Goal: Task Accomplishment & Management: Complete application form

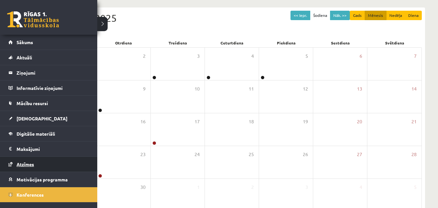
scroll to position [9, 0]
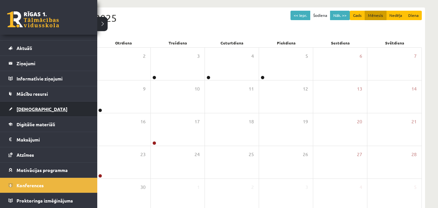
click at [40, 111] on link "[DEMOGRAPHIC_DATA]" at bounding box center [48, 108] width 81 height 15
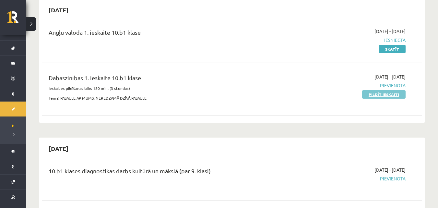
click at [374, 94] on link "Pildīt ieskaiti" at bounding box center [383, 94] width 43 height 8
click at [368, 95] on link "Pildīt ieskaiti" at bounding box center [383, 94] width 43 height 8
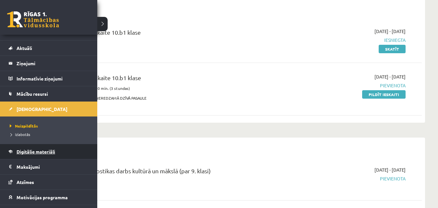
click at [24, 153] on span "Digitālie materiāli" at bounding box center [36, 151] width 39 height 6
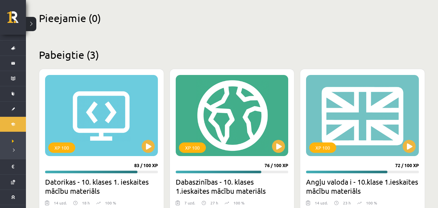
scroll to position [162, 0]
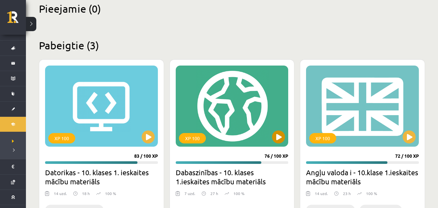
click at [217, 117] on div "XP 100" at bounding box center [232, 105] width 113 height 81
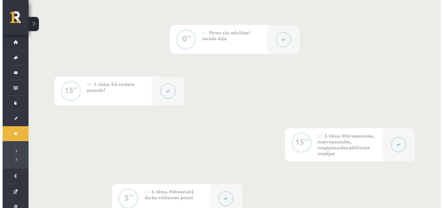
scroll to position [194, 0]
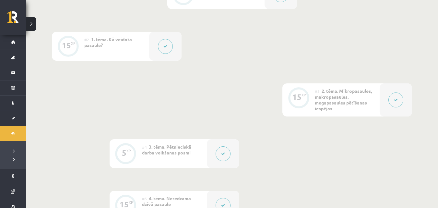
click at [402, 99] on button at bounding box center [395, 99] width 15 height 15
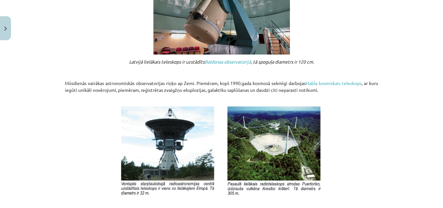
scroll to position [745, 0]
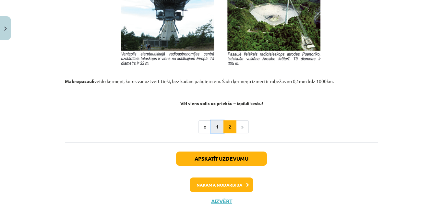
click at [214, 126] on button "1" at bounding box center [217, 126] width 13 height 13
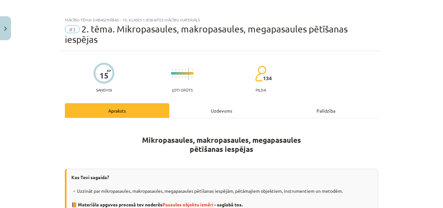
scroll to position [0, 0]
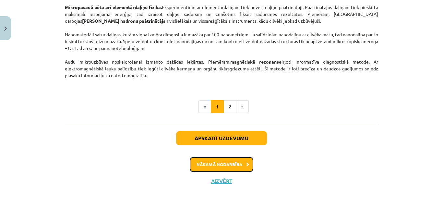
click at [201, 163] on button "Nākamā nodarbība" at bounding box center [221, 164] width 63 height 15
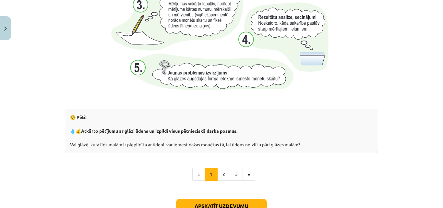
scroll to position [744, 0]
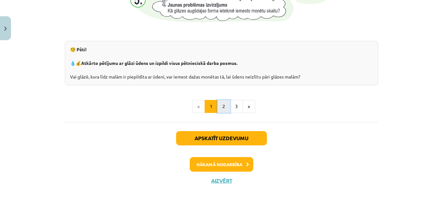
click at [217, 107] on button "2" at bounding box center [223, 106] width 13 height 13
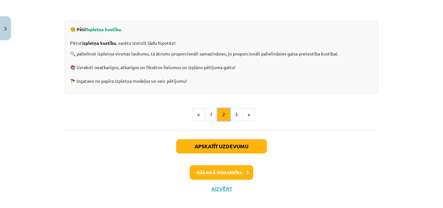
scroll to position [246, 0]
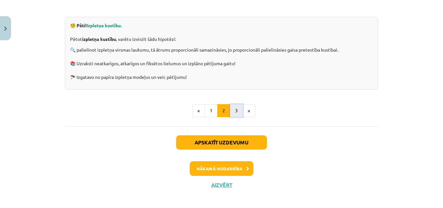
click at [236, 111] on button "3" at bounding box center [236, 110] width 13 height 13
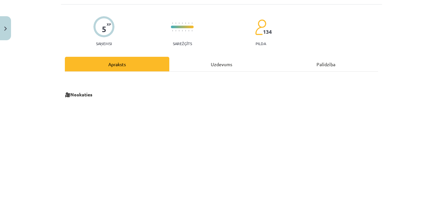
scroll to position [0, 0]
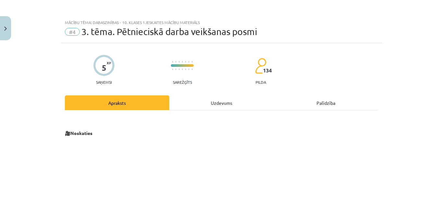
click at [207, 108] on div "Uzdevums" at bounding box center [221, 102] width 104 height 15
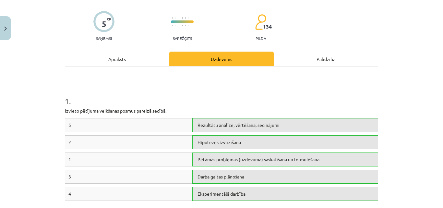
scroll to position [81, 0]
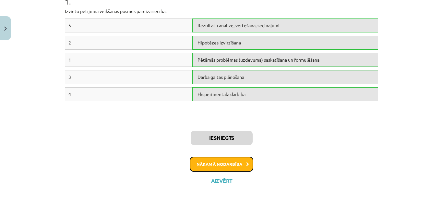
click at [221, 167] on button "Nākamā nodarbība" at bounding box center [221, 163] width 63 height 15
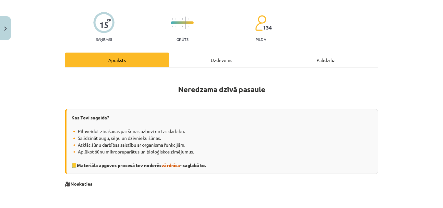
scroll to position [0, 0]
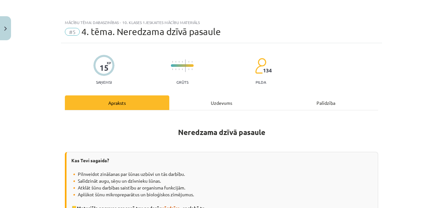
click at [211, 99] on div "Uzdevums" at bounding box center [221, 102] width 104 height 15
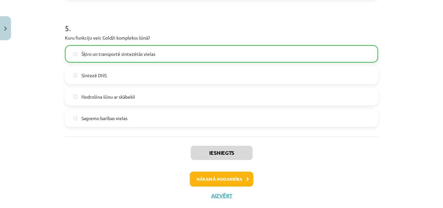
scroll to position [632, 0]
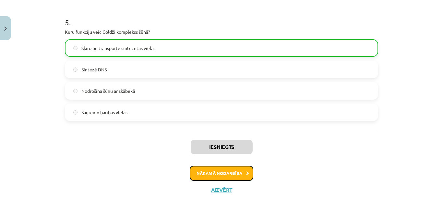
click at [222, 177] on button "Nākamā nodarbība" at bounding box center [221, 173] width 63 height 15
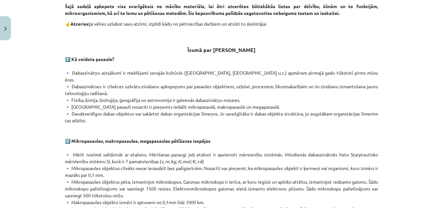
scroll to position [0, 0]
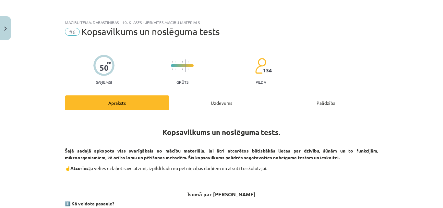
click at [212, 102] on div "Uzdevums" at bounding box center [221, 102] width 104 height 15
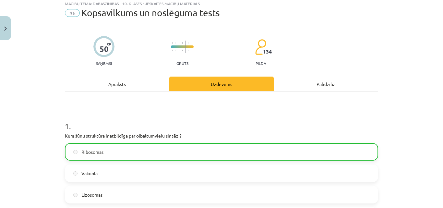
scroll to position [16, 0]
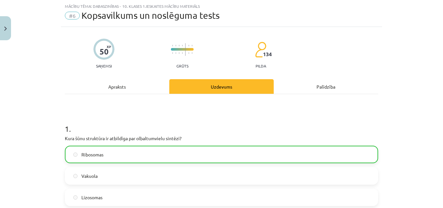
click at [129, 85] on div "Apraksts" at bounding box center [117, 86] width 104 height 15
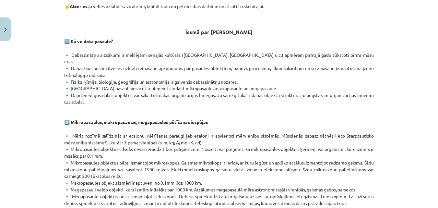
scroll to position [0, 0]
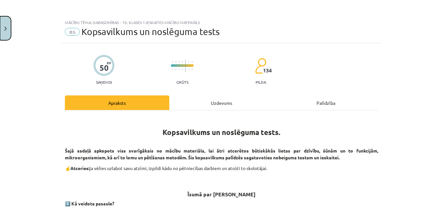
click at [4, 22] on button "Close" at bounding box center [5, 28] width 11 height 24
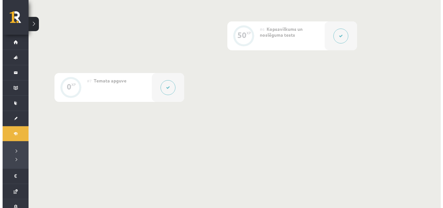
scroll to position [422, 0]
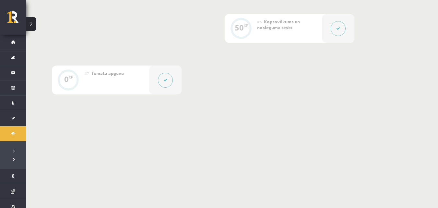
click at [162, 82] on button at bounding box center [165, 80] width 15 height 15
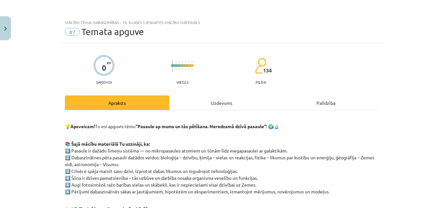
click at [229, 98] on div "Uzdevums" at bounding box center [221, 102] width 104 height 15
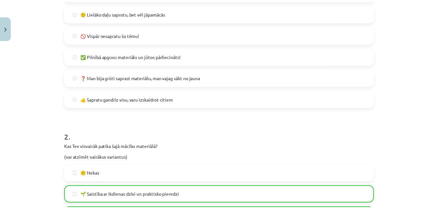
scroll to position [308, 0]
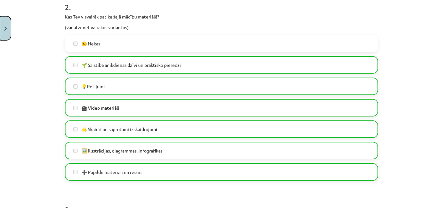
click at [6, 33] on button "Close" at bounding box center [5, 28] width 11 height 24
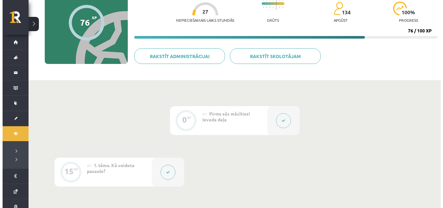
scroll to position [66, 0]
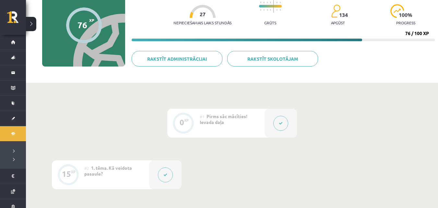
click at [166, 170] on button at bounding box center [165, 174] width 15 height 15
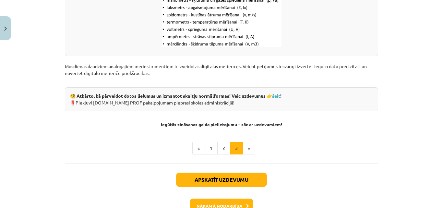
scroll to position [875, 0]
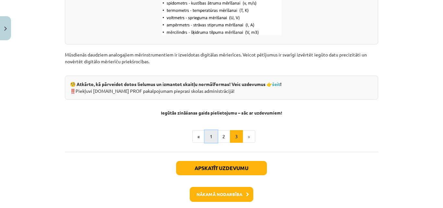
click at [207, 139] on button "1" at bounding box center [210, 136] width 13 height 13
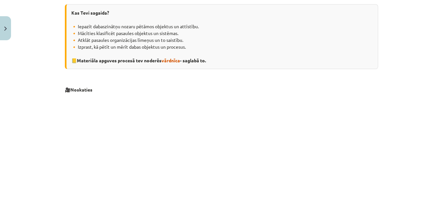
scroll to position [116, 0]
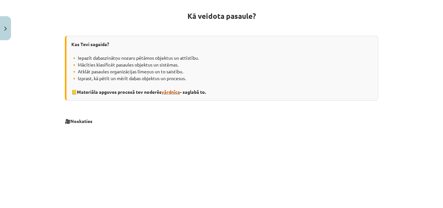
click at [165, 91] on span "vārdnīca" at bounding box center [170, 92] width 18 height 6
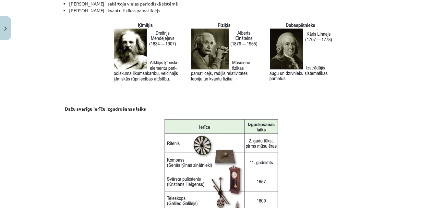
scroll to position [599, 0]
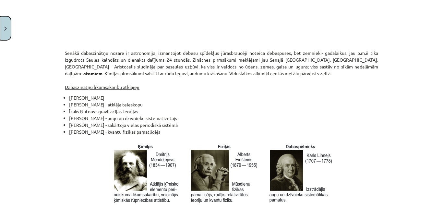
click at [6, 30] on img "Close" at bounding box center [5, 29] width 3 height 4
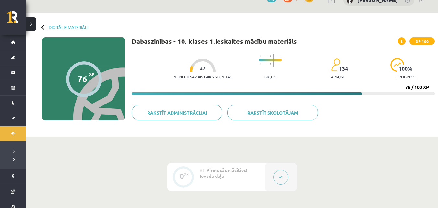
scroll to position [0, 0]
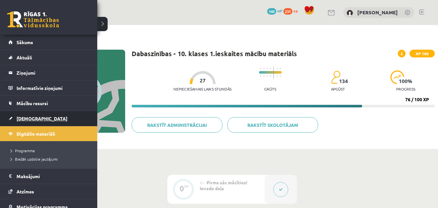
click at [39, 121] on link "[DEMOGRAPHIC_DATA]" at bounding box center [48, 118] width 81 height 15
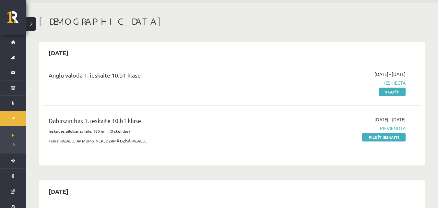
scroll to position [32, 0]
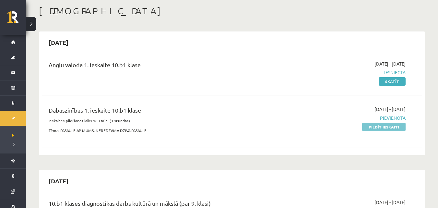
click at [395, 127] on link "Pildīt ieskaiti" at bounding box center [383, 126] width 43 height 8
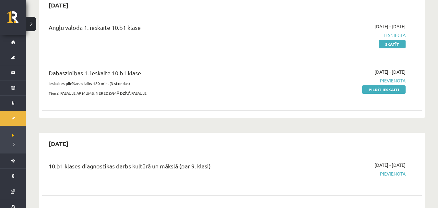
scroll to position [65, 0]
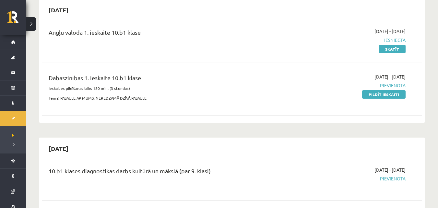
click at [354, 77] on div "2025-09-01 - 2025-09-15 Pievienota Pildīt ieskaiti" at bounding box center [349, 88] width 122 height 31
click at [392, 91] on link "Pildīt ieskaiti" at bounding box center [383, 94] width 43 height 8
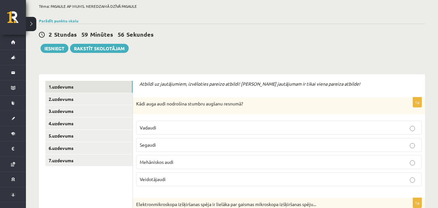
scroll to position [65, 0]
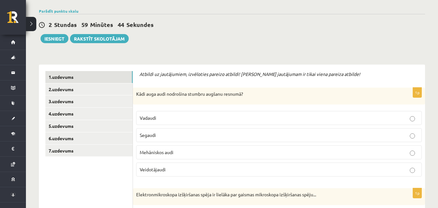
click at [189, 118] on p "Vadaudi" at bounding box center [279, 117] width 278 height 7
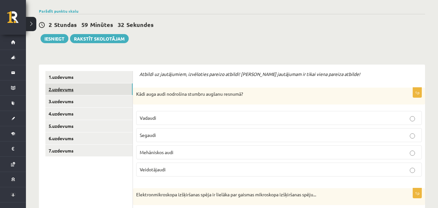
click at [91, 88] on link "2.uzdevums" at bounding box center [88, 89] width 87 height 12
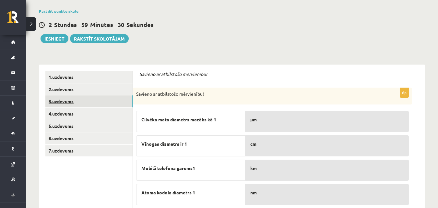
click at [92, 103] on link "3.uzdevums" at bounding box center [88, 101] width 87 height 12
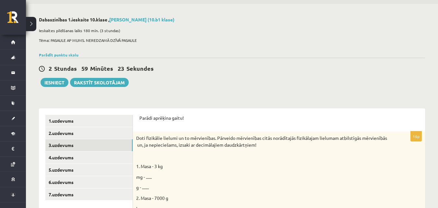
scroll to position [32, 0]
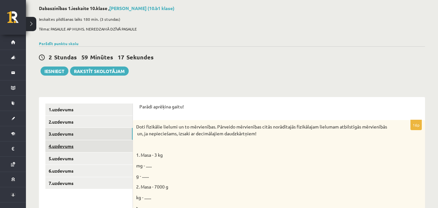
click at [110, 142] on link "4.uzdevums" at bounding box center [88, 146] width 87 height 12
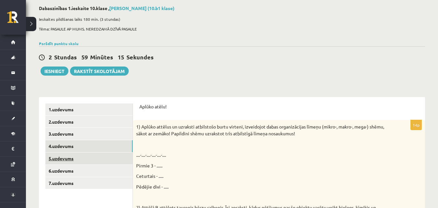
scroll to position [0, 0]
click at [100, 161] on link "5.uzdevums" at bounding box center [88, 158] width 87 height 12
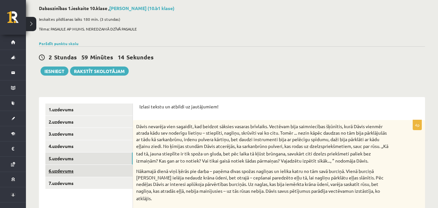
click at [97, 176] on link "6.uzdevums" at bounding box center [88, 171] width 87 height 12
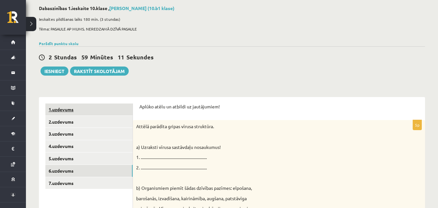
click at [97, 112] on link "1.uzdevums" at bounding box center [88, 109] width 87 height 12
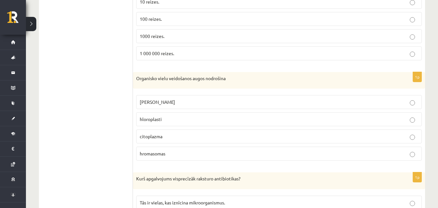
scroll to position [292, 0]
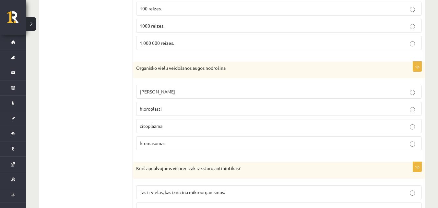
click at [158, 112] on p "hloroplasti" at bounding box center [279, 108] width 278 height 7
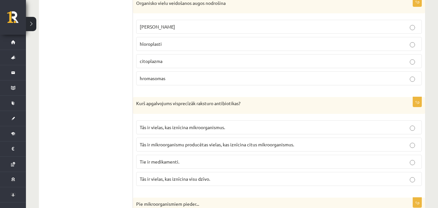
scroll to position [389, 0]
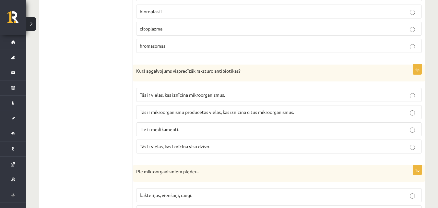
click at [189, 131] on p "Tie ir medikamenti." at bounding box center [279, 129] width 278 height 7
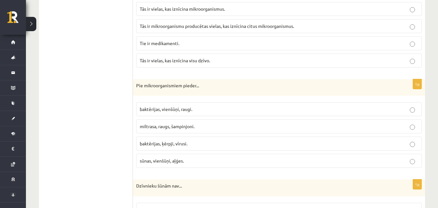
scroll to position [486, 0]
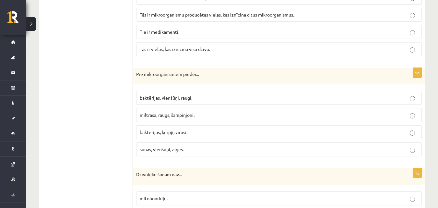
click at [173, 96] on span "baktērijas, vienšūņi, raugi." at bounding box center [166, 98] width 52 height 6
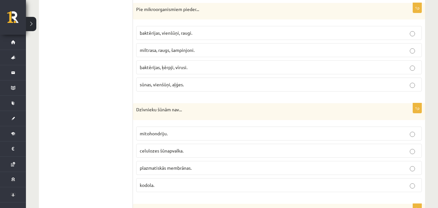
scroll to position [583, 0]
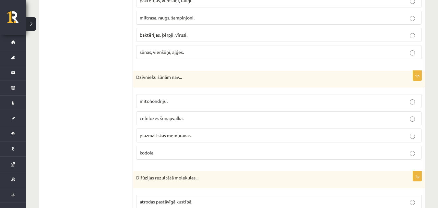
click at [186, 121] on p "celulozes šūnapvalka." at bounding box center [279, 118] width 278 height 7
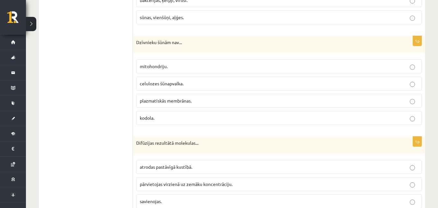
scroll to position [680, 0]
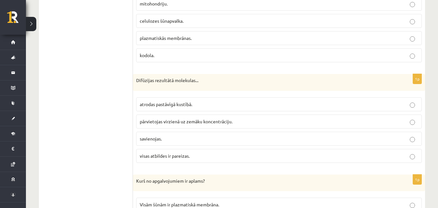
click at [206, 123] on span "pārvietojas virzienā uz zemāku koncentrāciju." at bounding box center [186, 121] width 93 height 6
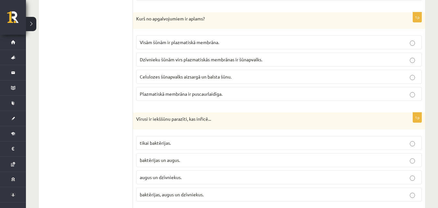
scroll to position [875, 0]
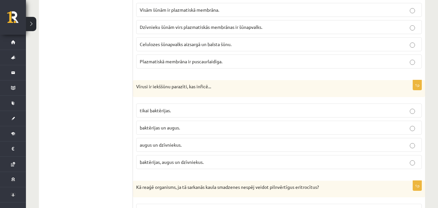
click at [253, 161] on p "baktērijas, augus un dzīvniekus." at bounding box center [279, 161] width 278 height 7
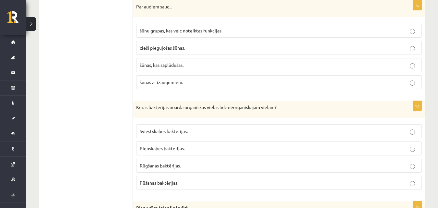
scroll to position [1166, 0]
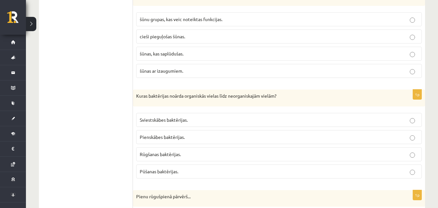
click at [178, 173] on span "Pūšanas baktērijas." at bounding box center [159, 171] width 39 height 6
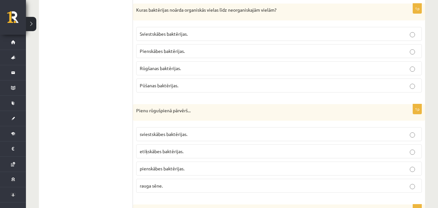
scroll to position [1263, 0]
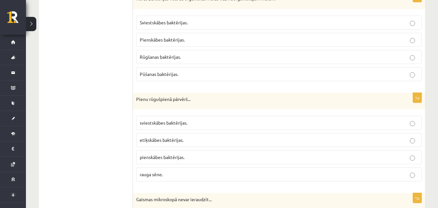
click at [197, 149] on fieldset "sviestskābes baktērijas. etiķskābes baktērijas. pienskābes baktērijas. rauga sē…" at bounding box center [278, 147] width 285 height 71
click at [199, 155] on p "pienskābes baktērijas." at bounding box center [279, 157] width 278 height 7
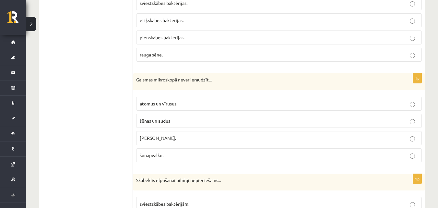
scroll to position [1393, 0]
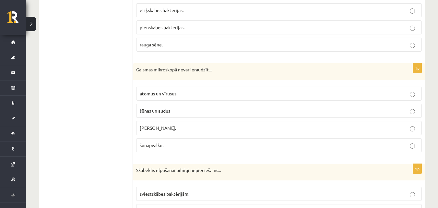
click at [184, 94] on p "atomus un vīrusus." at bounding box center [279, 93] width 278 height 7
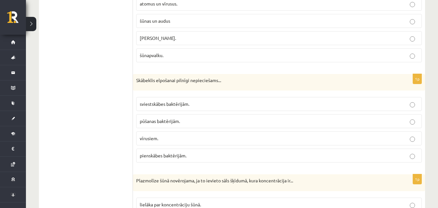
scroll to position [1490, 0]
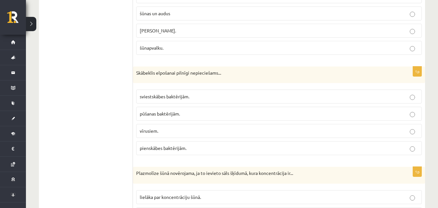
click at [206, 149] on p "pienskābes baktērijām." at bounding box center [279, 147] width 278 height 7
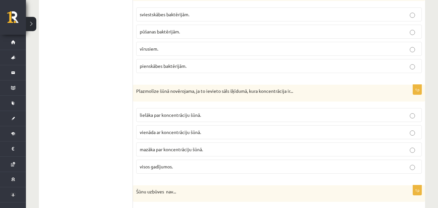
scroll to position [1587, 0]
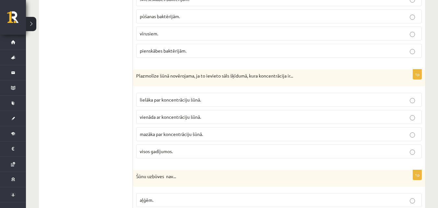
click at [292, 98] on p "lielāka par koncentrāciju šūnā." at bounding box center [279, 99] width 278 height 7
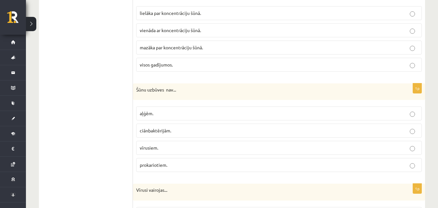
scroll to position [1685, 0]
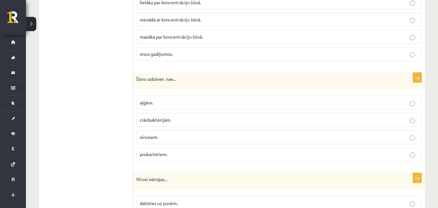
click at [167, 119] on span "ciānbaktērijām." at bounding box center [155, 120] width 31 height 6
click at [174, 102] on p "aļģēm." at bounding box center [279, 102] width 278 height 7
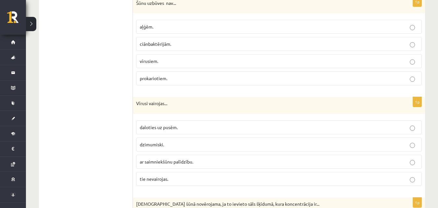
scroll to position [1782, 0]
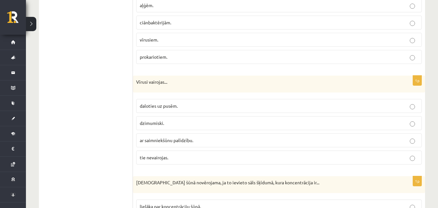
click at [166, 104] on span "daloties uz pusēm." at bounding box center [159, 106] width 38 height 6
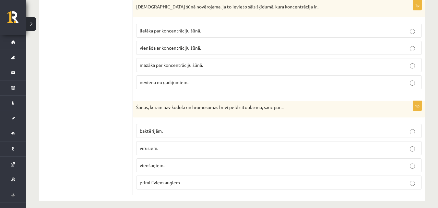
scroll to position [1964, 0]
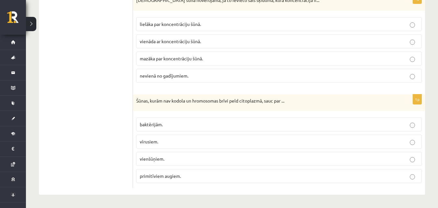
click at [170, 125] on p "baktērijām." at bounding box center [279, 124] width 278 height 7
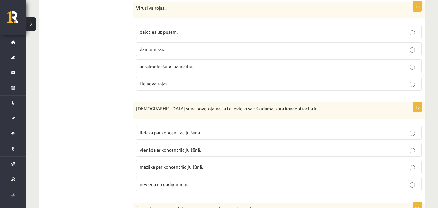
scroll to position [1867, 0]
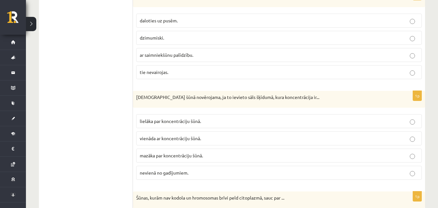
click at [179, 157] on span "mazāka par koncentrāciju šūnā." at bounding box center [171, 155] width 63 height 6
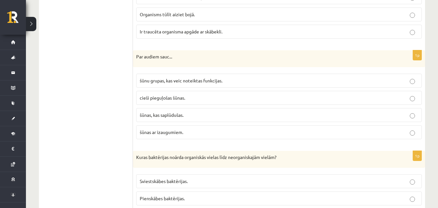
scroll to position [1090, 0]
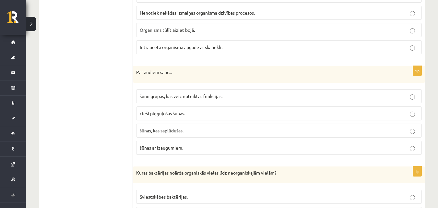
click at [236, 98] on p "šūnu grupas, kas veic noteiktas funkcijas." at bounding box center [279, 96] width 278 height 7
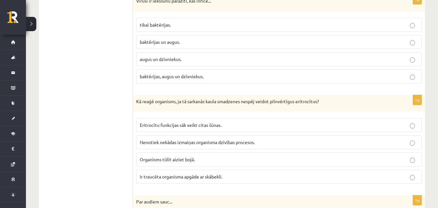
scroll to position [960, 0]
click at [258, 176] on p "Ir traucēta organisma apgāde ar skābekli." at bounding box center [279, 176] width 278 height 7
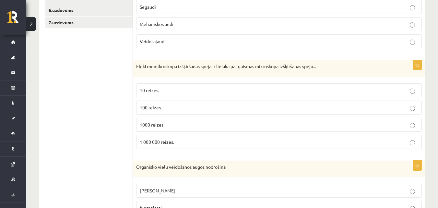
scroll to position [182, 0]
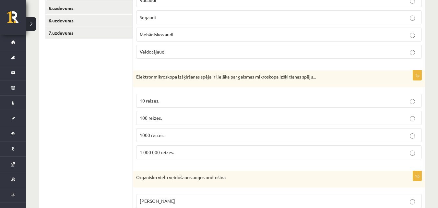
click at [174, 134] on p "1000 reizes." at bounding box center [279, 135] width 278 height 7
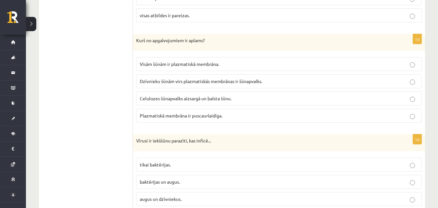
scroll to position [810, 0]
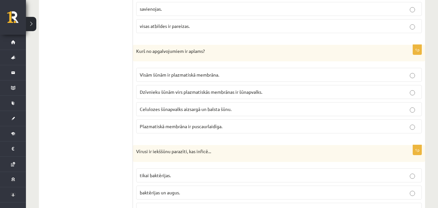
click at [240, 95] on span "Dzīvnieku šūnām virs plazmatiskās membrānas ir šūnapvalks." at bounding box center [201, 92] width 122 height 6
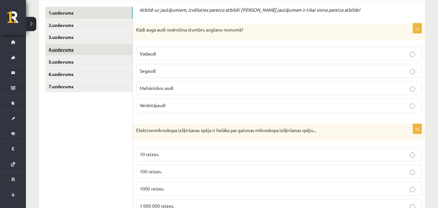
scroll to position [118, 0]
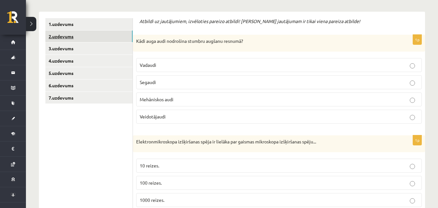
click at [99, 38] on link "2.uzdevums" at bounding box center [88, 36] width 87 height 12
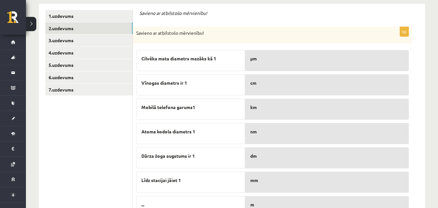
scroll to position [158, 0]
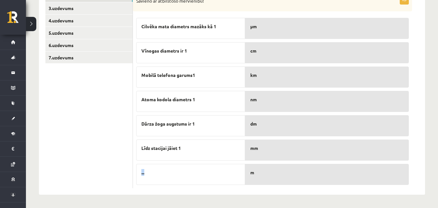
drag, startPoint x: 163, startPoint y: 173, endPoint x: 192, endPoint y: 154, distance: 35.4
click at [192, 154] on div "Cilvēka mata diametrs mazāks kā 1 Vīnogas diametrs ir 1 Mobilā telefona garums1…" at bounding box center [190, 100] width 109 height 170
click at [211, 174] on p "..." at bounding box center [190, 172] width 98 height 7
click at [82, 9] on link "3.uzdevums" at bounding box center [88, 8] width 87 height 12
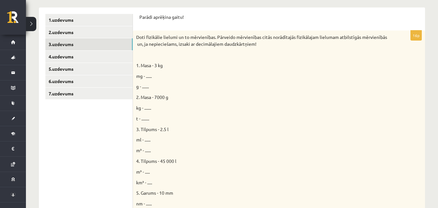
scroll to position [133, 0]
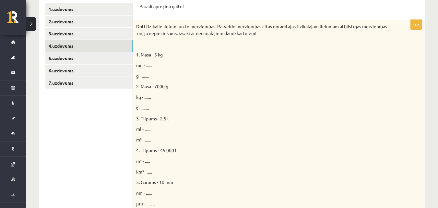
click at [104, 48] on link "4.uzdevums" at bounding box center [88, 46] width 87 height 12
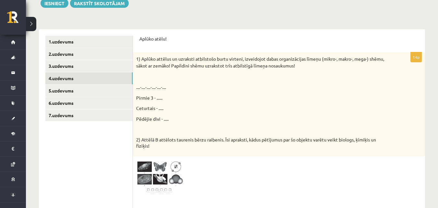
scroll to position [0, 0]
click at [147, 168] on img at bounding box center [160, 177] width 49 height 37
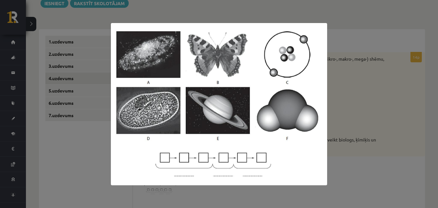
click at [325, 23] on img at bounding box center [219, 104] width 216 height 162
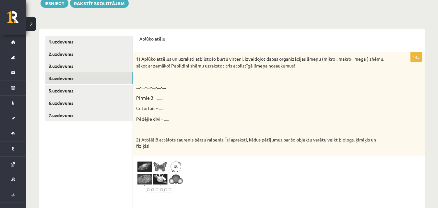
click at [138, 87] on p "....-....-....-....-....-...." at bounding box center [262, 87] width 253 height 7
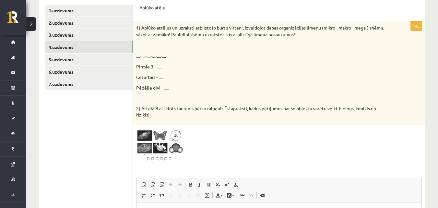
scroll to position [126, 0]
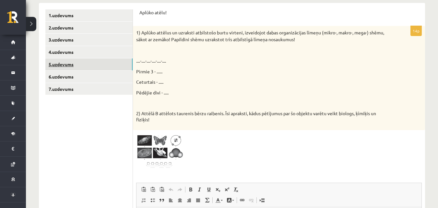
click at [103, 61] on link "5.uzdevums" at bounding box center [88, 64] width 87 height 12
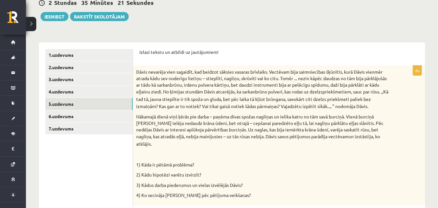
scroll to position [83, 0]
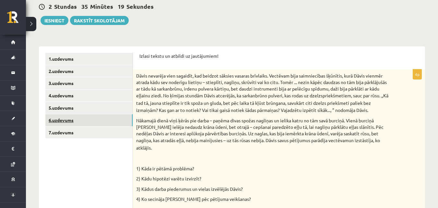
click at [99, 119] on link "6.uzdevums" at bounding box center [88, 120] width 87 height 12
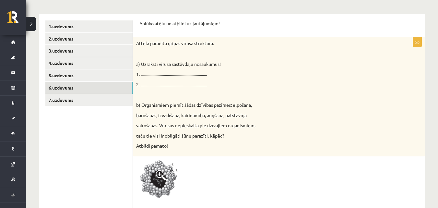
scroll to position [148, 0]
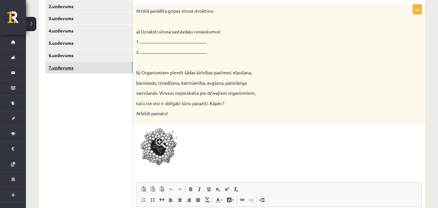
click at [70, 70] on link "7.uzdevums" at bounding box center [88, 68] width 87 height 12
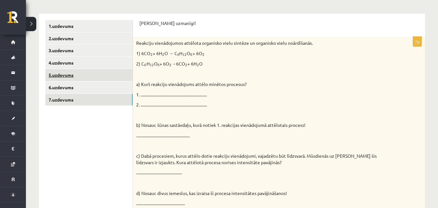
scroll to position [115, 0]
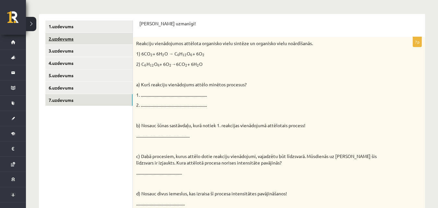
click at [55, 40] on link "2.uzdevums" at bounding box center [88, 39] width 87 height 12
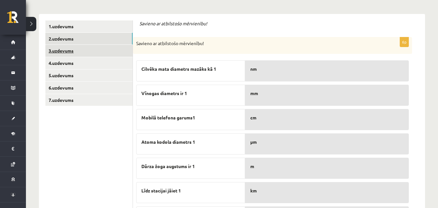
click at [68, 53] on link "3.uzdevums" at bounding box center [88, 51] width 87 height 12
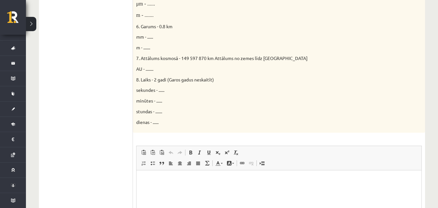
scroll to position [407, 0]
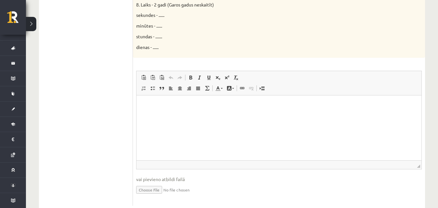
click at [154, 99] on html at bounding box center [278, 105] width 285 height 20
click at [148, 109] on html "**********" at bounding box center [278, 105] width 285 height 20
click at [148, 111] on html "**********" at bounding box center [278, 105] width 285 height 20
drag, startPoint x: 150, startPoint y: 110, endPoint x: 148, endPoint y: 118, distance: 7.7
click at [148, 115] on html "**********" at bounding box center [278, 105] width 285 height 20
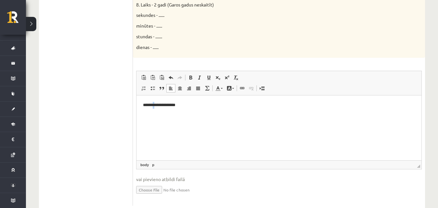
drag, startPoint x: 156, startPoint y: 115, endPoint x: 159, endPoint y: 112, distance: 4.1
click at [156, 115] on html "**********" at bounding box center [278, 105] width 285 height 20
click at [189, 105] on p "**********" at bounding box center [279, 104] width 272 height 7
click at [147, 104] on p "**********" at bounding box center [279, 104] width 272 height 7
click at [144, 86] on span at bounding box center [143, 88] width 5 height 5
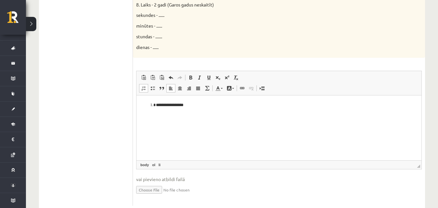
click at [158, 110] on body "**********" at bounding box center [279, 109] width 272 height 17
click at [195, 106] on li "**********" at bounding box center [279, 104] width 246 height 7
click at [156, 110] on li "*" at bounding box center [279, 111] width 246 height 7
click at [156, 112] on li "*" at bounding box center [279, 111] width 246 height 7
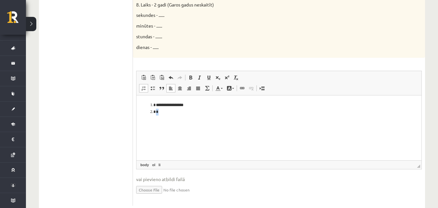
click at [163, 113] on li "*" at bounding box center [279, 111] width 246 height 7
click at [156, 111] on li "**********" at bounding box center [279, 111] width 246 height 7
click at [229, 108] on li "**********" at bounding box center [279, 104] width 246 height 7
click at [225, 78] on span at bounding box center [226, 77] width 5 height 5
click at [227, 76] on span at bounding box center [226, 77] width 5 height 5
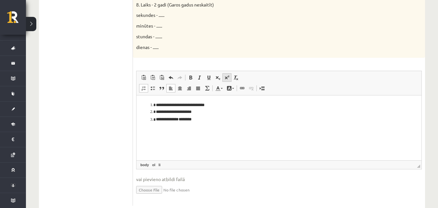
click at [227, 77] on span at bounding box center [226, 77] width 5 height 5
click at [190, 120] on li "**********" at bounding box center [279, 119] width 246 height 8
click at [228, 78] on span at bounding box center [226, 77] width 5 height 5
click at [208, 119] on li "**********" at bounding box center [279, 119] width 246 height 8
click at [226, 78] on span at bounding box center [226, 77] width 5 height 5
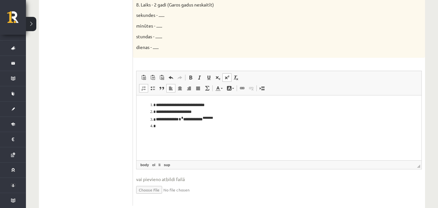
click at [156, 127] on li "Bagātinātā teksta redaktors, wiswyg-editor-user-answer-47024841786620" at bounding box center [279, 125] width 246 height 7
click at [227, 76] on span at bounding box center [226, 77] width 5 height 5
click at [225, 79] on span at bounding box center [226, 77] width 5 height 5
drag, startPoint x: 175, startPoint y: 126, endPoint x: 185, endPoint y: 129, distance: 10.5
click at [185, 129] on li "**********" at bounding box center [279, 126] width 246 height 8
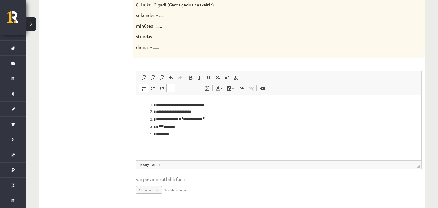
click at [168, 134] on li "********" at bounding box center [279, 134] width 246 height 7
click at [175, 134] on li "********" at bounding box center [279, 134] width 246 height 7
click at [179, 127] on li "* *** ***** *" at bounding box center [279, 126] width 246 height 8
click at [179, 132] on li "**********" at bounding box center [279, 134] width 246 height 7
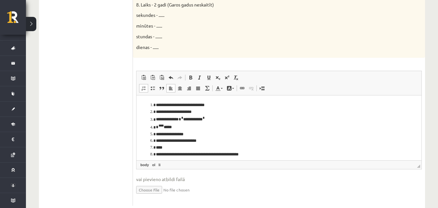
click at [176, 153] on li "**********" at bounding box center [276, 154] width 241 height 7
click at [175, 155] on li "**********" at bounding box center [276, 154] width 241 height 7
click at [177, 154] on li "**********" at bounding box center [276, 154] width 241 height 7
click at [265, 154] on li "**********" at bounding box center [276, 154] width 241 height 7
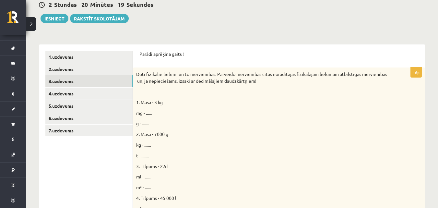
scroll to position [68, 0]
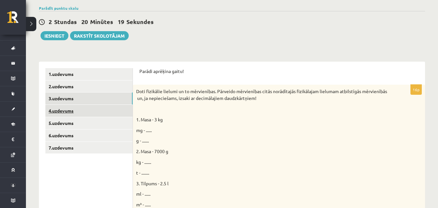
click at [94, 113] on link "4.uzdevums" at bounding box center [88, 111] width 87 height 12
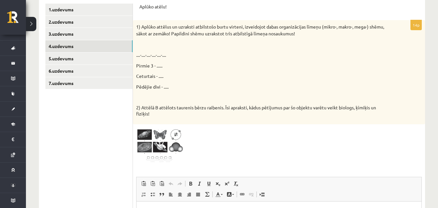
scroll to position [133, 0]
click at [175, 134] on img at bounding box center [160, 145] width 49 height 37
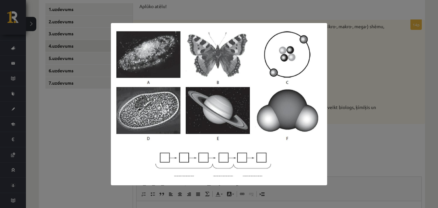
click at [337, 63] on div at bounding box center [219, 104] width 438 height 208
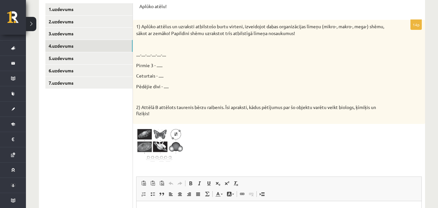
click at [149, 143] on img at bounding box center [160, 145] width 49 height 37
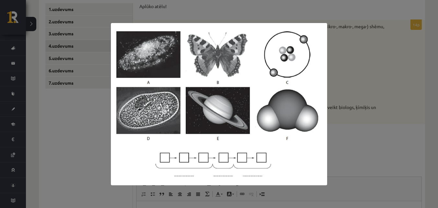
click at [345, 111] on div at bounding box center [219, 104] width 438 height 208
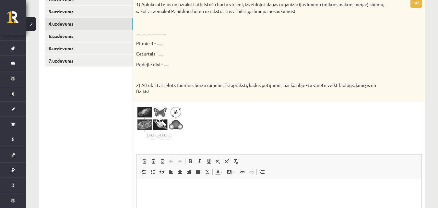
scroll to position [165, 0]
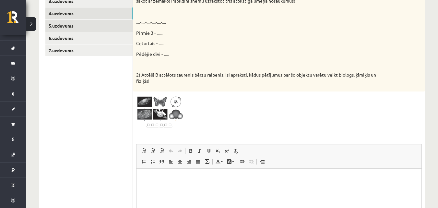
click at [97, 26] on link "5.uzdevums" at bounding box center [88, 26] width 87 height 12
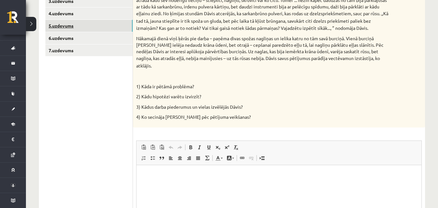
scroll to position [0, 0]
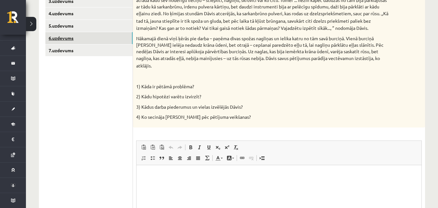
click at [91, 39] on link "6.uzdevums" at bounding box center [88, 38] width 87 height 12
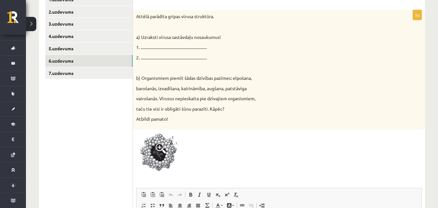
scroll to position [133, 0]
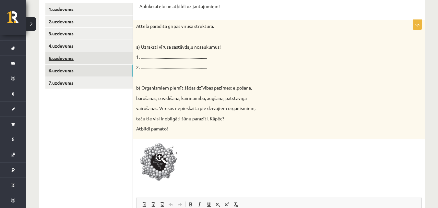
click at [85, 62] on link "5.uzdevums" at bounding box center [88, 58] width 87 height 12
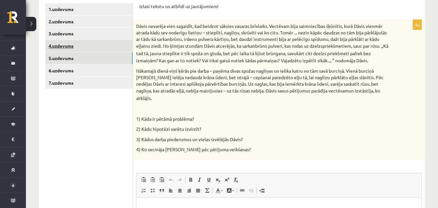
scroll to position [0, 0]
click at [82, 50] on link "4.uzdevums" at bounding box center [88, 46] width 87 height 12
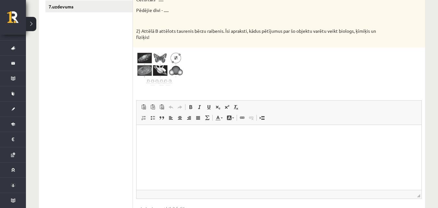
scroll to position [197, 0]
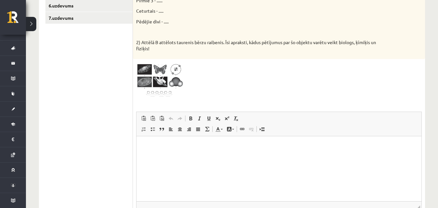
click at [149, 156] on html at bounding box center [278, 146] width 285 height 20
click at [143, 133] on link "Ievietot/noņemt numurētu sarakstu" at bounding box center [143, 129] width 9 height 8
click at [143, 131] on span at bounding box center [143, 128] width 5 height 5
click at [145, 131] on span at bounding box center [143, 128] width 5 height 5
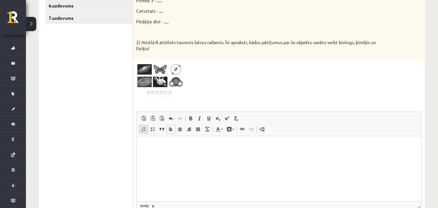
click at [145, 131] on span at bounding box center [143, 128] width 5 height 5
click at [161, 144] on li "Bagātinātā teksta redaktors, wiswyg-editor-user-answer-47024784596180" at bounding box center [279, 146] width 246 height 7
click at [157, 156] on html at bounding box center [278, 146] width 285 height 20
click at [161, 156] on html "*" at bounding box center [278, 146] width 285 height 20
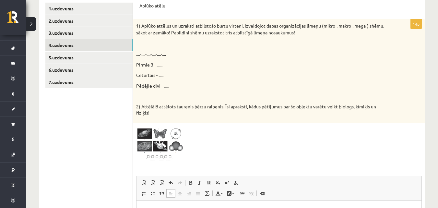
scroll to position [133, 0]
click at [159, 144] on span at bounding box center [161, 142] width 10 height 10
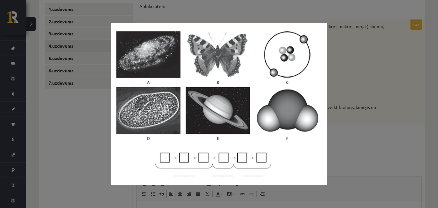
click at [347, 68] on div at bounding box center [219, 104] width 438 height 208
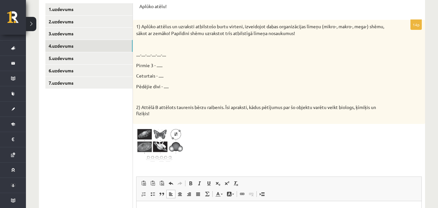
click at [159, 145] on span at bounding box center [161, 142] width 10 height 10
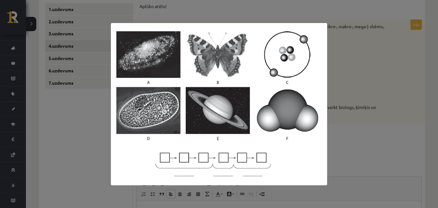
click at [343, 57] on div at bounding box center [219, 104] width 438 height 208
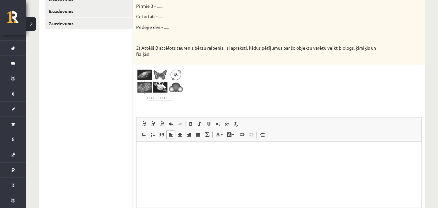
scroll to position [256, 0]
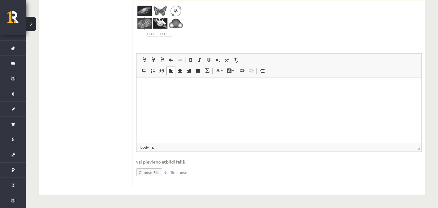
click at [170, 90] on p "Bagātinātā teksta redaktors, wiswyg-editor-user-answer-47024784596180" at bounding box center [279, 87] width 272 height 7
click at [166, 98] on html at bounding box center [278, 88] width 285 height 20
click at [263, 89] on p "**********" at bounding box center [279, 87] width 272 height 7
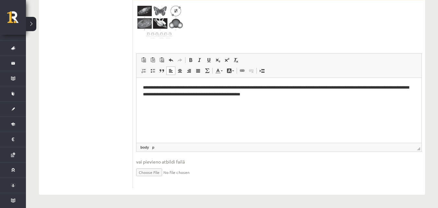
click at [141, 86] on html "**********" at bounding box center [278, 96] width 285 height 37
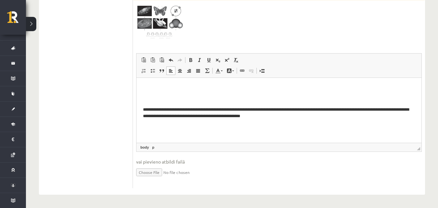
click at [148, 89] on p "Bagātinātā teksta redaktors, wiswyg-editor-user-answer-47024784596180" at bounding box center [279, 87] width 272 height 7
click at [141, 110] on html "**********" at bounding box center [278, 107] width 285 height 59
click at [153, 88] on p "*" at bounding box center [279, 87] width 272 height 7
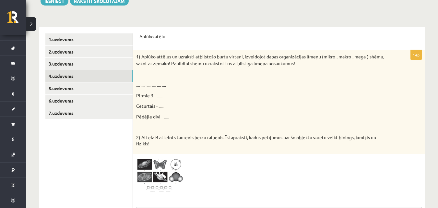
scroll to position [94, 0]
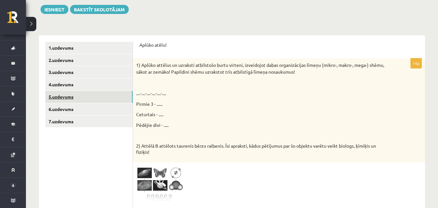
click at [121, 95] on link "5.uzdevums" at bounding box center [88, 97] width 87 height 12
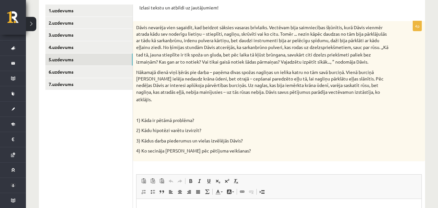
scroll to position [126, 0]
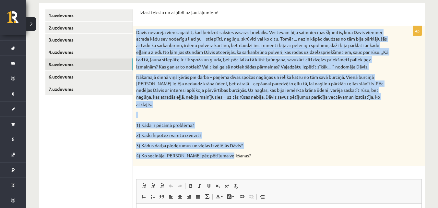
drag, startPoint x: 137, startPoint y: 33, endPoint x: 229, endPoint y: 146, distance: 146.2
click at [229, 146] on div "Dāvis nevarēja vien sagaidīt, kad beidzot sāksies vasaras brīvlaiks. Vectēvam b…" at bounding box center [279, 96] width 292 height 140
click at [174, 22] on form "Izlasi tekstu un atbildi uz jautājumiem! 4p Dāvis nevarēja vien sagaidīt, kad b…" at bounding box center [278, 161] width 279 height 304
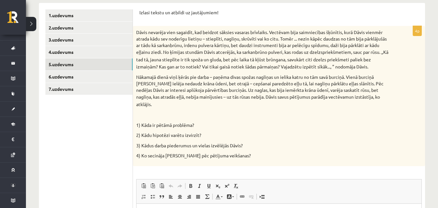
click at [150, 41] on p "Dāvis nevarēja vien sagaidīt, kad beidzot sāksies vasaras brīvlaiks. Vectēvam b…" at bounding box center [262, 49] width 253 height 41
click at [152, 40] on p "Dāvis nevarēja vien sagaidīt, kad beidzot sāksies vasaras brīvlaiks. Vectēvam b…" at bounding box center [262, 49] width 253 height 41
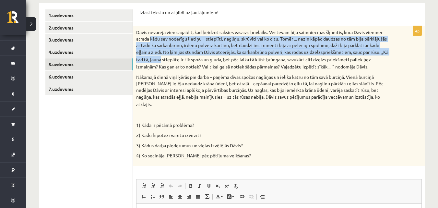
drag, startPoint x: 152, startPoint y: 40, endPoint x: 163, endPoint y: 61, distance: 22.9
click at [163, 61] on p "Dāvis nevarēja vien sagaidīt, kad beidzot sāksies vasaras brīvlaiks. Vectēvam b…" at bounding box center [262, 49] width 253 height 41
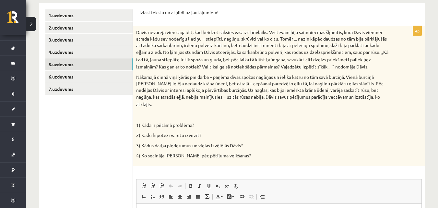
click at [164, 22] on form "Izlasi tekstu un atbildi uz jautājumiem! 4p Dāvis nevarēja vien sagaidīt, kad b…" at bounding box center [278, 161] width 279 height 304
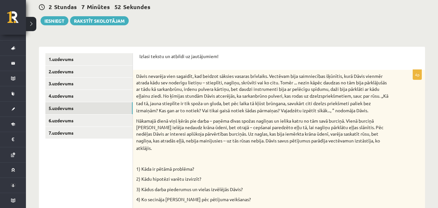
scroll to position [94, 0]
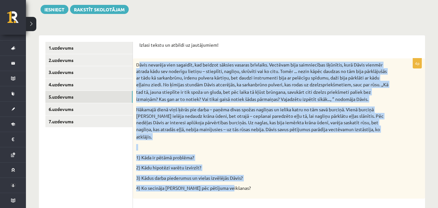
drag, startPoint x: 138, startPoint y: 64, endPoint x: 227, endPoint y: 182, distance: 147.5
click at [227, 182] on div "Dāvis nevarēja vien sagaidīt, kad beidzot sāksies vasaras brīvlaiks. Vectēvam b…" at bounding box center [279, 128] width 292 height 140
copy div "āvis nevarēja vien sagaidīt, kad beidzot sāksies vasaras brīvlaiks. Vectēvam bi…"
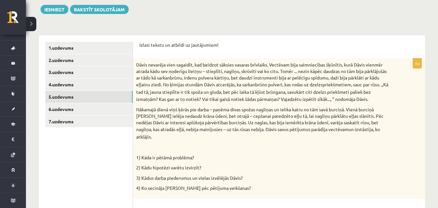
click at [136, 63] on p "Dāvis nevarēja vien sagaidīt, kad beidzot sāksies vasaras brīvlaiks. Vectēvam b…" at bounding box center [262, 82] width 253 height 41
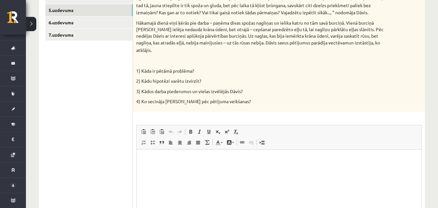
scroll to position [191, 0]
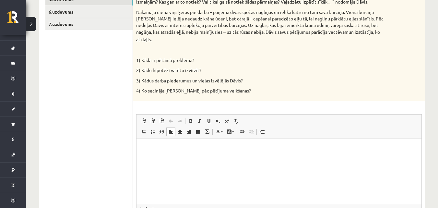
click at [141, 144] on html at bounding box center [278, 148] width 285 height 20
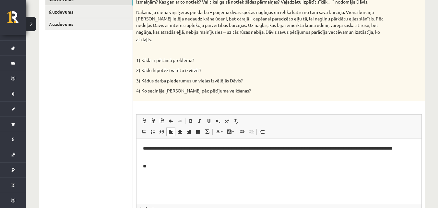
click at [140, 165] on html "**********" at bounding box center [278, 156] width 285 height 37
click at [154, 169] on html "**********" at bounding box center [278, 156] width 285 height 37
click at [146, 167] on p "****" at bounding box center [279, 166] width 272 height 7
click at [146, 168] on p "****" at bounding box center [279, 166] width 272 height 7
click at [158, 167] on p "*****" at bounding box center [279, 166] width 272 height 7
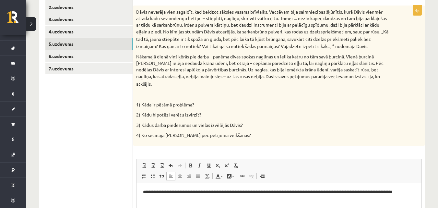
scroll to position [51, 0]
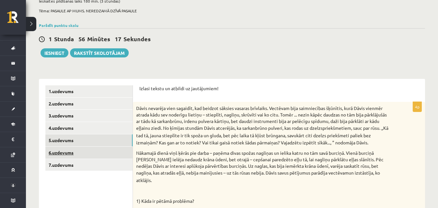
click at [90, 153] on link "6.uzdevums" at bounding box center [88, 152] width 87 height 12
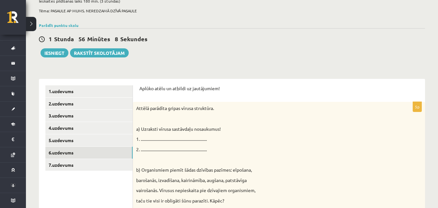
scroll to position [50, 0]
click at [115, 121] on link "3.uzdevums" at bounding box center [88, 116] width 87 height 12
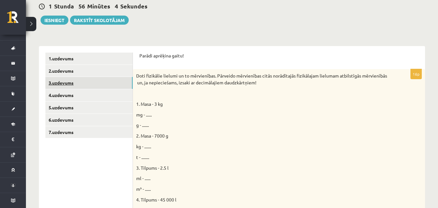
scroll to position [83, 0]
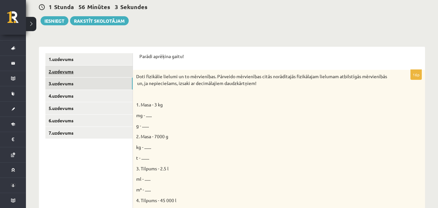
click at [103, 71] on link "2.uzdevums" at bounding box center [88, 71] width 87 height 12
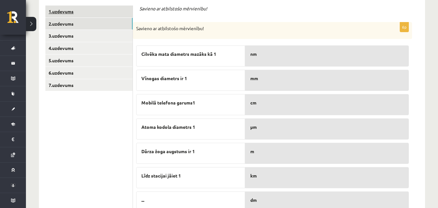
scroll to position [93, 0]
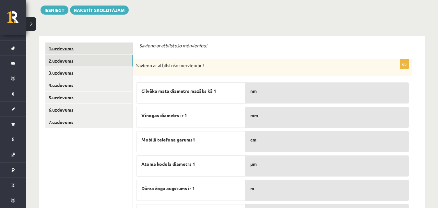
click at [82, 49] on link "1.uzdevums" at bounding box center [88, 48] width 87 height 12
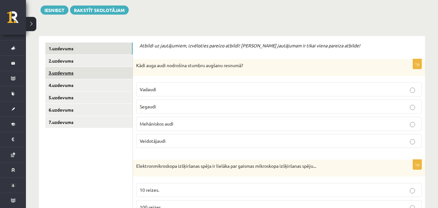
click at [68, 71] on link "3.uzdevums" at bounding box center [88, 73] width 87 height 12
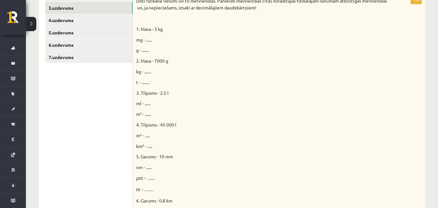
scroll to position [0, 0]
click at [124, 17] on link "4.uzdevums" at bounding box center [88, 20] width 87 height 12
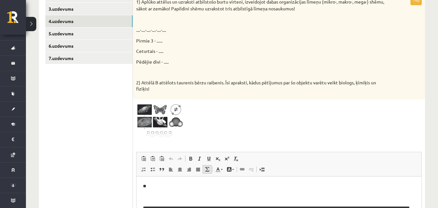
scroll to position [126, 0]
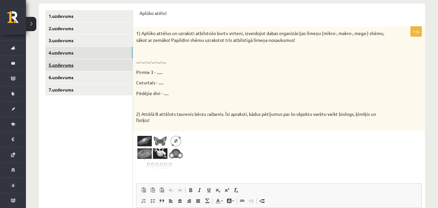
click at [65, 65] on link "5.uzdevums" at bounding box center [88, 65] width 87 height 12
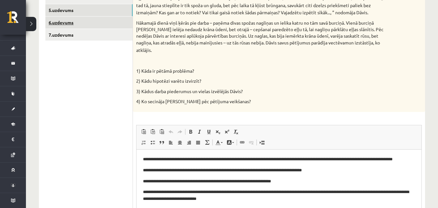
scroll to position [0, 0]
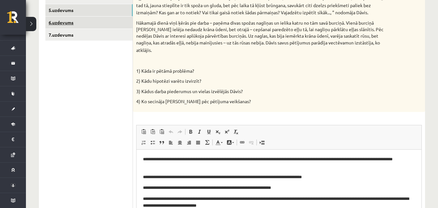
click at [97, 23] on link "6.uzdevums" at bounding box center [88, 23] width 87 height 12
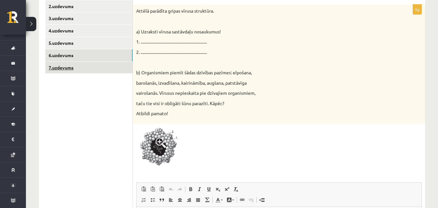
click at [115, 71] on link "7.uzdevums" at bounding box center [88, 68] width 87 height 12
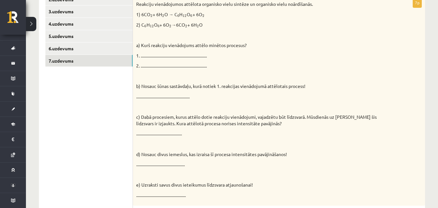
scroll to position [148, 0]
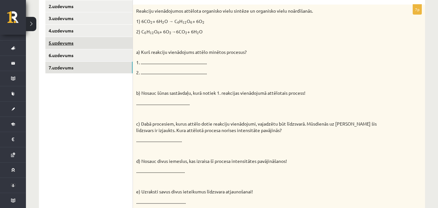
click at [103, 47] on link "5.uzdevums" at bounding box center [88, 43] width 87 height 12
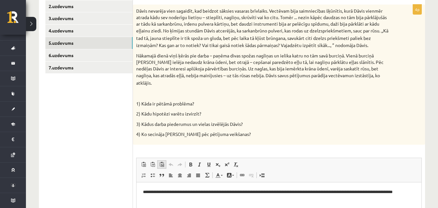
scroll to position [0, 0]
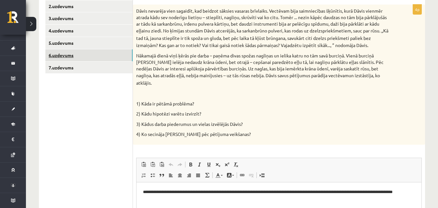
click at [88, 59] on link "6.uzdevums" at bounding box center [88, 55] width 87 height 12
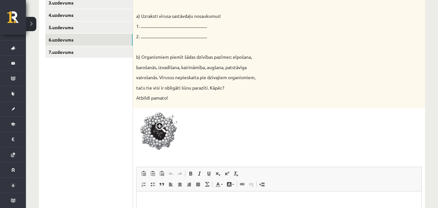
scroll to position [148, 0]
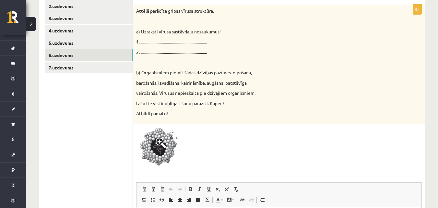
click at [159, 144] on span at bounding box center [161, 142] width 10 height 10
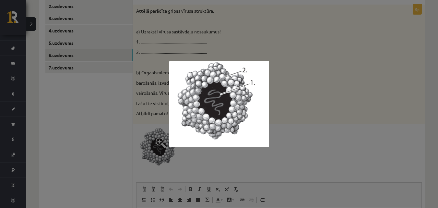
click at [253, 49] on div at bounding box center [219, 104] width 438 height 208
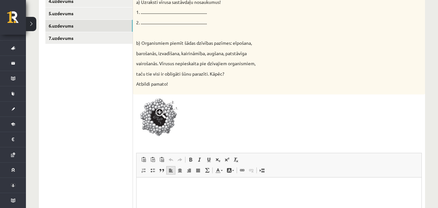
scroll to position [212, 0]
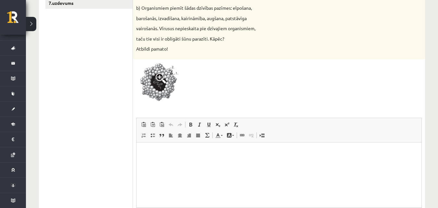
click at [156, 155] on p "Bagātinātā teksta redaktors, wiswyg-editor-user-answer-47024922027820" at bounding box center [279, 151] width 272 height 7
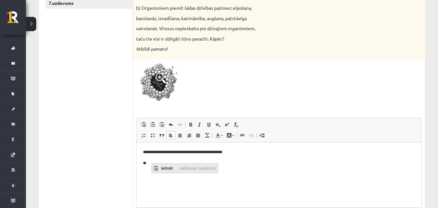
click at [166, 168] on span "Ielīmēt" at bounding box center [168, 167] width 18 height 9
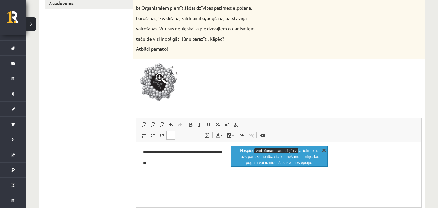
click at [322, 150] on link "X" at bounding box center [323, 149] width 6 height 6
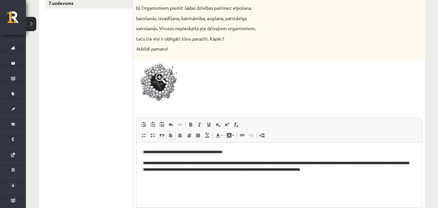
click at [147, 162] on p "**********" at bounding box center [279, 166] width 272 height 14
click at [149, 161] on p "**********" at bounding box center [279, 166] width 272 height 14
click at [148, 162] on p "**********" at bounding box center [279, 166] width 272 height 14
click at [149, 162] on p "**********" at bounding box center [279, 166] width 272 height 14
drag, startPoint x: 170, startPoint y: 162, endPoint x: 176, endPoint y: 163, distance: 5.9
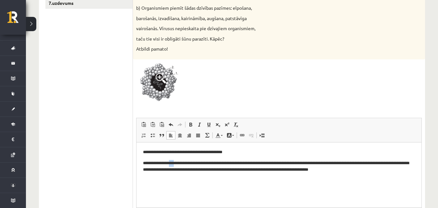
click at [176, 163] on p "**********" at bounding box center [279, 166] width 272 height 14
click at [270, 169] on p "**********" at bounding box center [279, 166] width 272 height 14
drag, startPoint x: 268, startPoint y: 169, endPoint x: 357, endPoint y: 176, distance: 89.0
click at [357, 176] on html "**********" at bounding box center [278, 160] width 285 height 37
click at [361, 162] on p "**********" at bounding box center [279, 166] width 272 height 14
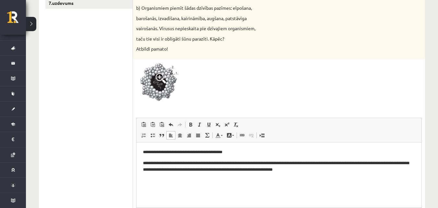
click at [258, 164] on p "**********" at bounding box center [279, 166] width 272 height 14
click at [299, 162] on p "**********" at bounding box center [279, 166] width 272 height 14
click at [300, 163] on p "**********" at bounding box center [279, 166] width 272 height 14
click at [422, 132] on div "**********" at bounding box center [279, 96] width 292 height 312
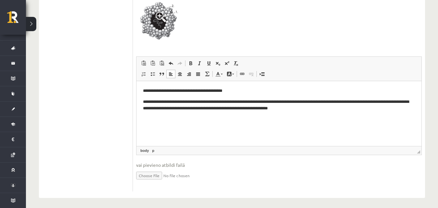
scroll to position [277, 0]
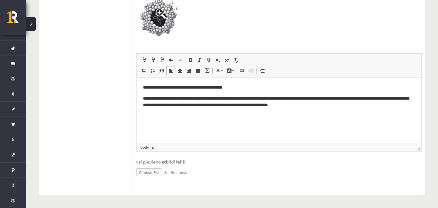
click at [296, 97] on p "**********" at bounding box center [279, 102] width 272 height 14
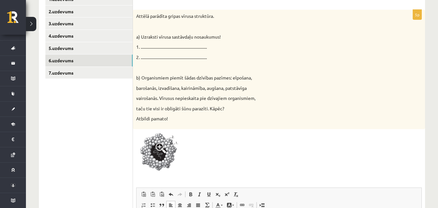
scroll to position [115, 0]
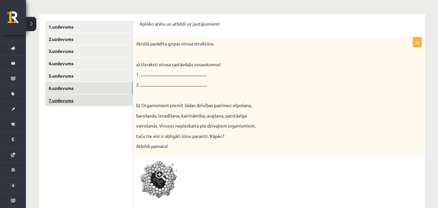
click at [113, 102] on link "7.uzdevums" at bounding box center [88, 100] width 87 height 12
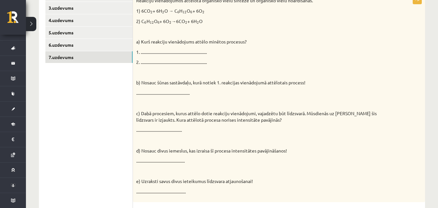
scroll to position [147, 0]
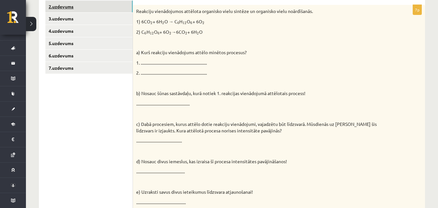
click at [67, 8] on link "2.uzdevums" at bounding box center [88, 7] width 87 height 12
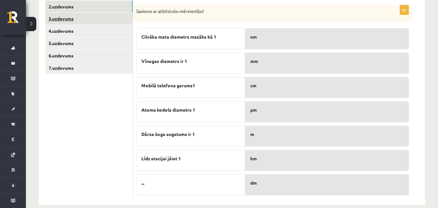
click at [86, 18] on link "3.uzdevums" at bounding box center [88, 19] width 87 height 12
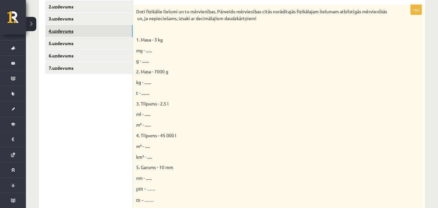
click at [83, 29] on link "4.uzdevums" at bounding box center [88, 31] width 87 height 12
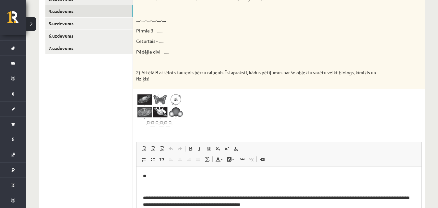
scroll to position [94, 0]
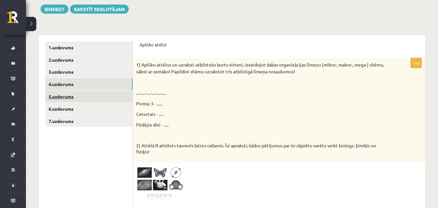
click at [85, 98] on link "5.uzdevums" at bounding box center [88, 96] width 87 height 12
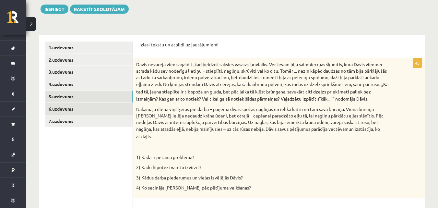
click at [88, 108] on link "6.uzdevums" at bounding box center [88, 109] width 87 height 12
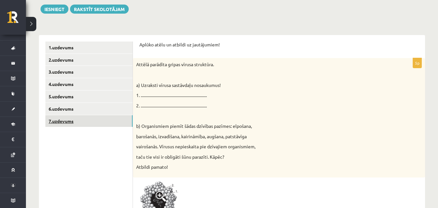
click at [89, 116] on link "7.uzdevums" at bounding box center [88, 121] width 87 height 12
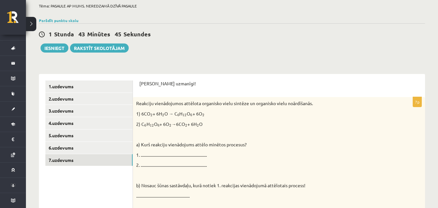
scroll to position [88, 0]
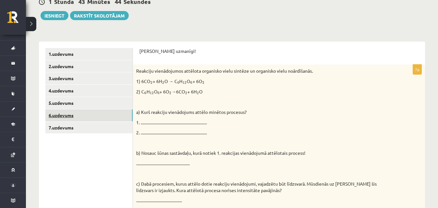
click at [121, 114] on link "6.uzdevums" at bounding box center [88, 115] width 87 height 12
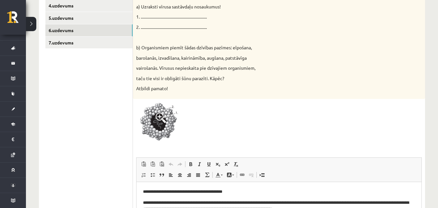
scroll to position [115, 0]
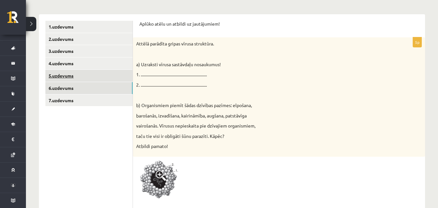
click at [104, 78] on link "5.uzdevums" at bounding box center [88, 76] width 87 height 12
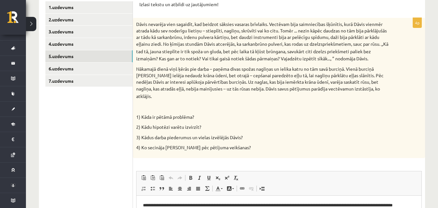
scroll to position [115, 0]
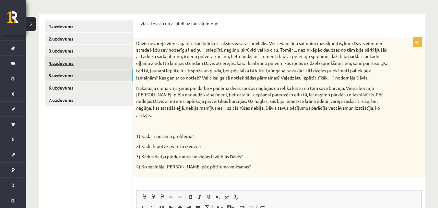
click at [70, 67] on link "4.uzdevums" at bounding box center [88, 63] width 87 height 12
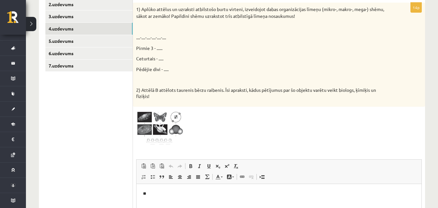
scroll to position [62, 0]
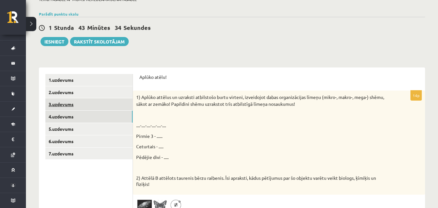
click at [81, 99] on link "3.uzdevums" at bounding box center [88, 104] width 87 height 12
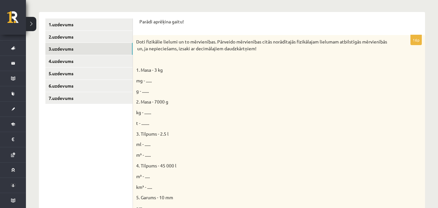
scroll to position [29, 0]
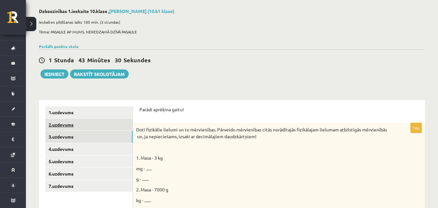
click at [106, 121] on link "2.uzdevums" at bounding box center [88, 125] width 87 height 12
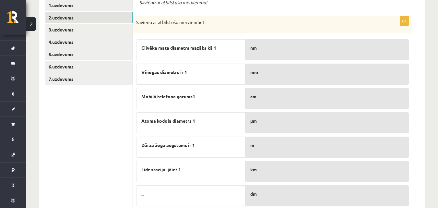
scroll to position [126, 0]
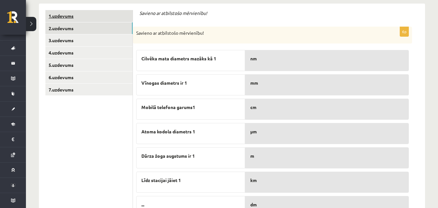
click at [92, 18] on link "1.uzdevums" at bounding box center [88, 16] width 87 height 12
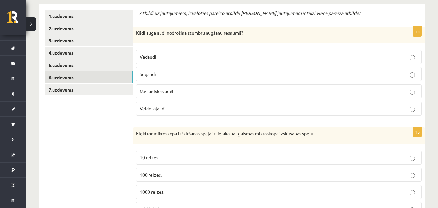
click at [81, 76] on link "6.uzdevums" at bounding box center [88, 77] width 87 height 12
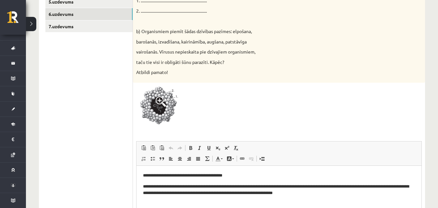
scroll to position [180, 0]
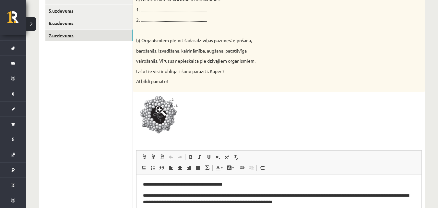
click at [96, 39] on link "7.uzdevums" at bounding box center [88, 35] width 87 height 12
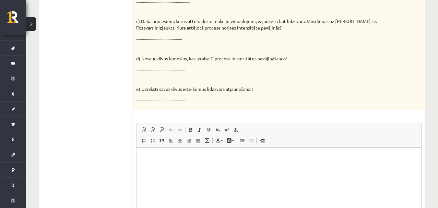
scroll to position [277, 0]
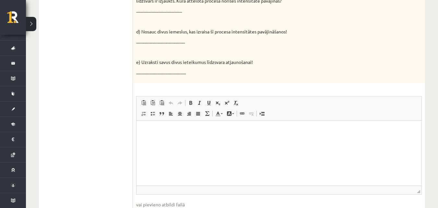
click at [178, 133] on p "Bagātinātā teksta redaktors, wiswyg-editor-user-answer-47024789956300" at bounding box center [279, 130] width 272 height 7
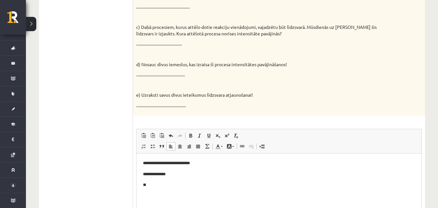
scroll to position [245, 0]
click at [146, 185] on p "**********" at bounding box center [279, 184] width 272 height 7
drag, startPoint x: 182, startPoint y: 186, endPoint x: 216, endPoint y: 168, distance: 39.0
click at [182, 186] on p "**********" at bounding box center [279, 184] width 272 height 7
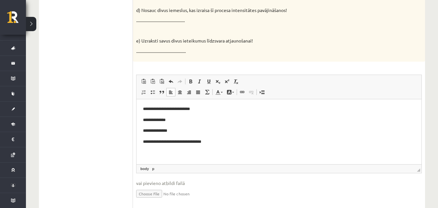
scroll to position [309, 0]
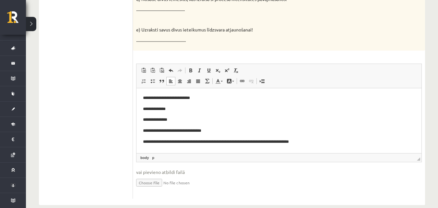
click at [213, 129] on p "**********" at bounding box center [279, 130] width 272 height 7
click at [189, 119] on p "**********" at bounding box center [279, 119] width 272 height 7
click at [198, 109] on p "**********" at bounding box center [279, 108] width 272 height 7
click at [207, 99] on p "**********" at bounding box center [279, 97] width 272 height 7
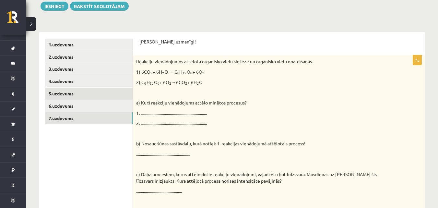
scroll to position [83, 0]
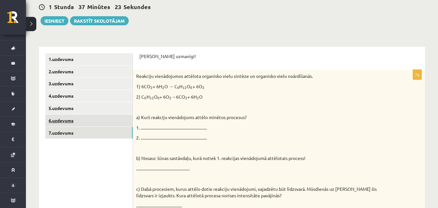
click at [63, 118] on link "6.uzdevums" at bounding box center [88, 120] width 87 height 12
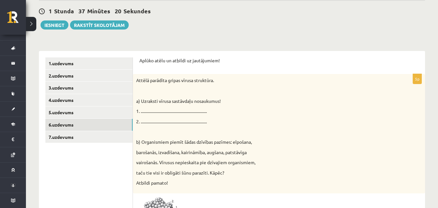
scroll to position [50, 0]
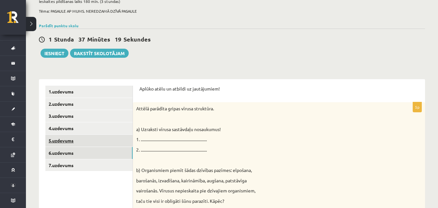
click at [88, 141] on link "5.uzdevums" at bounding box center [88, 140] width 87 height 12
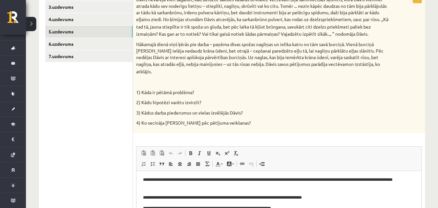
scroll to position [148, 0]
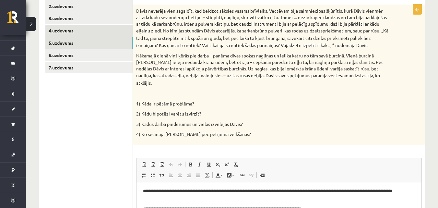
click at [76, 34] on link "4.uzdevums" at bounding box center [88, 31] width 87 height 12
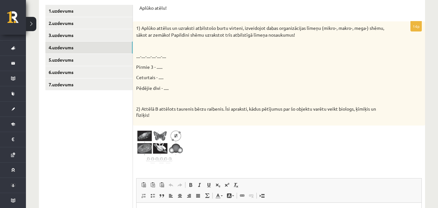
scroll to position [126, 0]
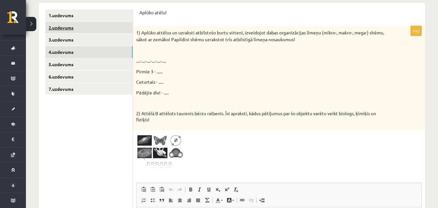
click at [66, 32] on link "2.uzdevums" at bounding box center [88, 28] width 87 height 12
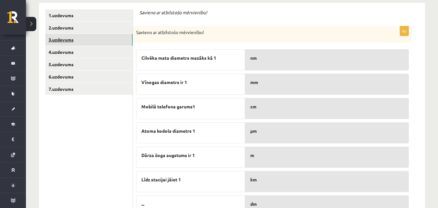
click at [68, 39] on link "3.uzdevums" at bounding box center [88, 40] width 87 height 12
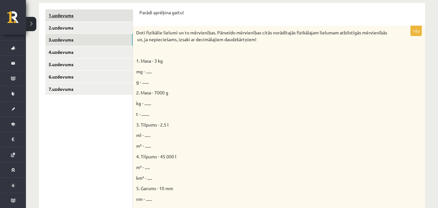
click at [82, 16] on link "1.uzdevums" at bounding box center [88, 15] width 87 height 12
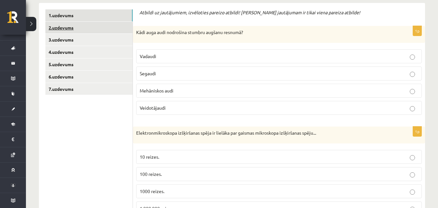
click at [83, 26] on link "2.uzdevums" at bounding box center [88, 28] width 87 height 12
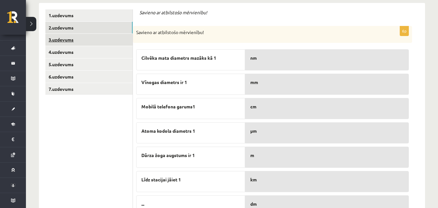
click at [86, 40] on link "3.uzdevums" at bounding box center [88, 40] width 87 height 12
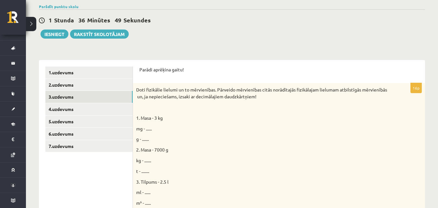
scroll to position [67, 0]
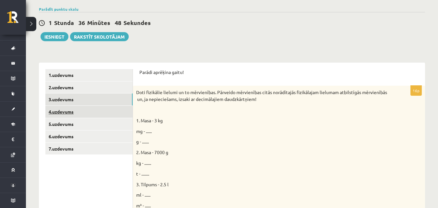
click at [104, 108] on link "4.uzdevums" at bounding box center [88, 112] width 87 height 12
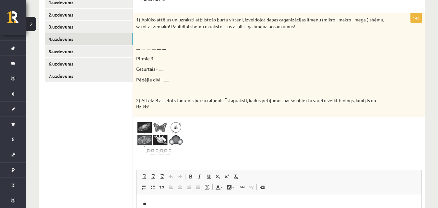
scroll to position [132, 0]
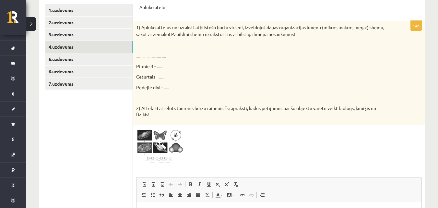
click at [168, 140] on img at bounding box center [160, 146] width 49 height 37
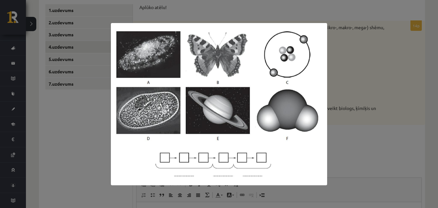
click at [384, 89] on div at bounding box center [219, 104] width 438 height 208
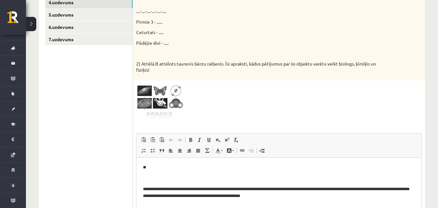
scroll to position [256, 0]
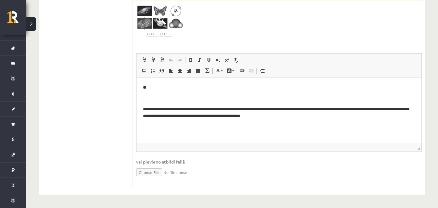
click at [162, 94] on body "**********" at bounding box center [279, 107] width 272 height 46
click at [157, 88] on p "**" at bounding box center [279, 87] width 272 height 7
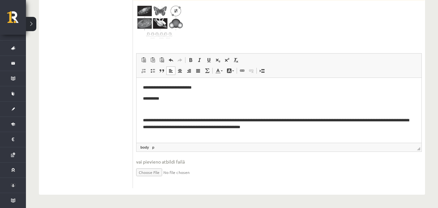
click at [160, 17] on span at bounding box center [161, 19] width 10 height 10
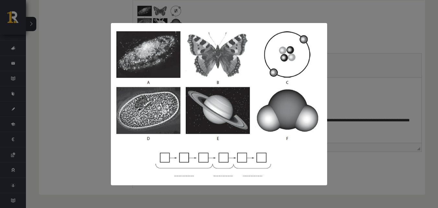
click at [360, 54] on div at bounding box center [219, 104] width 438 height 208
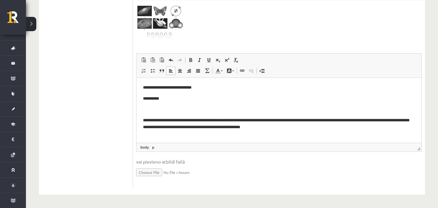
click at [168, 97] on p "**********" at bounding box center [276, 98] width 267 height 7
click at [156, 27] on img at bounding box center [160, 22] width 49 height 37
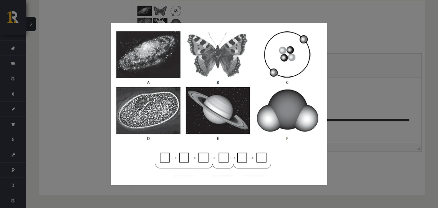
click at [343, 52] on div at bounding box center [219, 104] width 438 height 208
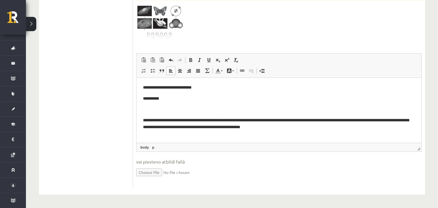
click at [168, 102] on body "**********" at bounding box center [279, 112] width 272 height 57
click at [161, 103] on body "**********" at bounding box center [279, 112] width 272 height 57
click at [162, 98] on p "**********" at bounding box center [276, 98] width 267 height 7
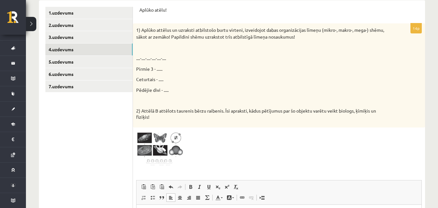
scroll to position [126, 0]
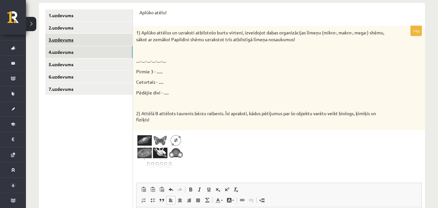
click at [92, 41] on link "3.uzdevums" at bounding box center [88, 40] width 87 height 12
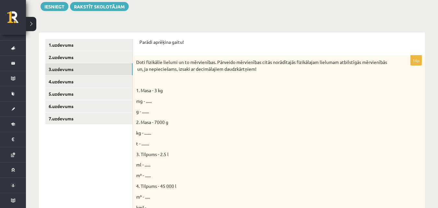
scroll to position [94, 0]
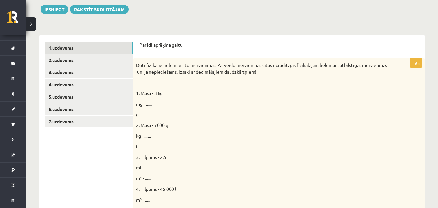
click at [113, 43] on link "1.uzdevums" at bounding box center [88, 48] width 87 height 12
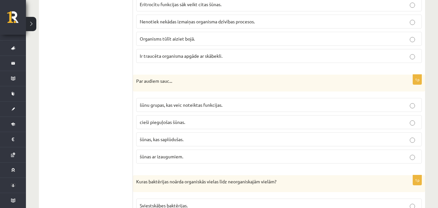
scroll to position [0, 0]
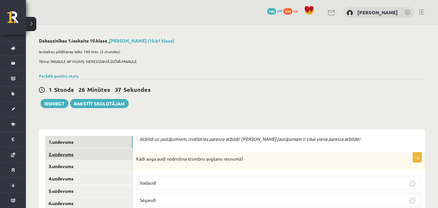
click at [56, 153] on link "2.uzdevums" at bounding box center [88, 154] width 87 height 12
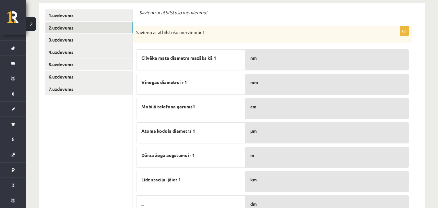
scroll to position [158, 0]
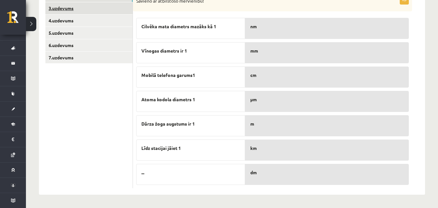
click at [65, 10] on link "3.uzdevums" at bounding box center [88, 8] width 87 height 12
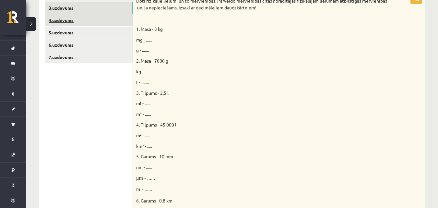
click at [81, 22] on link "4.uzdevums" at bounding box center [88, 20] width 87 height 12
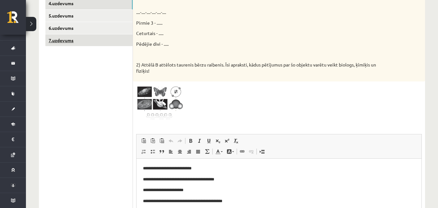
scroll to position [159, 0]
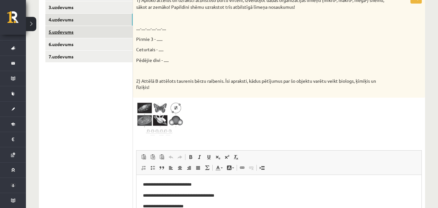
click at [68, 26] on link "5.uzdevums" at bounding box center [88, 32] width 87 height 12
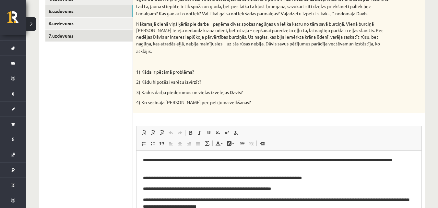
scroll to position [148, 0]
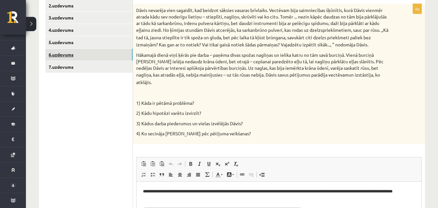
click at [113, 55] on link "6.uzdevums" at bounding box center [88, 55] width 87 height 12
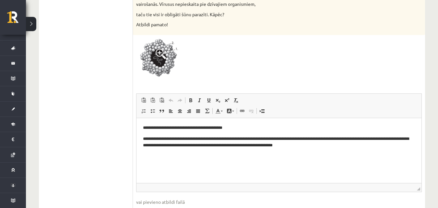
scroll to position [199, 0]
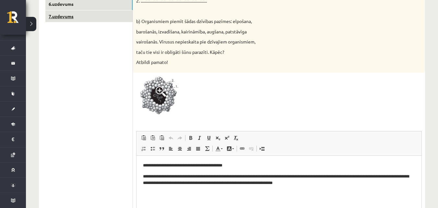
click at [80, 13] on link "7.uzdevums" at bounding box center [88, 16] width 87 height 12
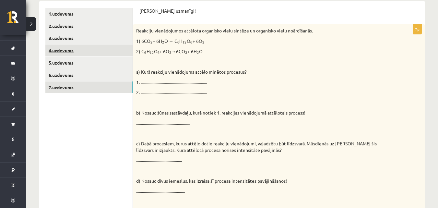
scroll to position [0, 0]
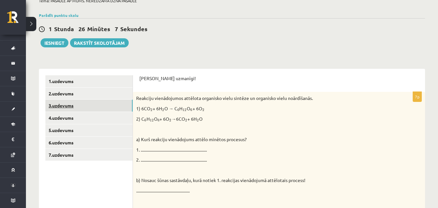
click at [57, 105] on link "3.uzdevums" at bounding box center [88, 105] width 87 height 12
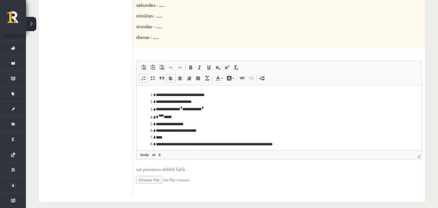
click at [168, 117] on li "* *** *****" at bounding box center [276, 116] width 241 height 8
click at [173, 117] on li "* *** ******" at bounding box center [276, 116] width 241 height 8
click at [224, 67] on link "Augšraksts" at bounding box center [226, 67] width 9 height 8
click at [225, 67] on span at bounding box center [226, 67] width 5 height 5
click at [164, 117] on sup "***" at bounding box center [160, 114] width 5 height 3
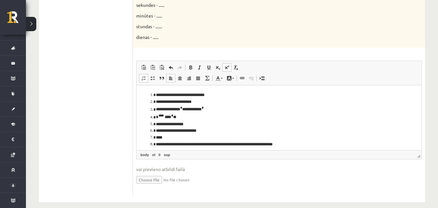
click at [227, 66] on span at bounding box center [226, 67] width 5 height 5
click at [228, 71] on link "Augšraksts" at bounding box center [226, 67] width 9 height 8
click at [227, 68] on span at bounding box center [226, 67] width 5 height 5
click at [198, 116] on li "* ******** * ******* **** * *" at bounding box center [276, 116] width 241 height 8
click at [229, 68] on link "Augšraksts" at bounding box center [226, 67] width 9 height 8
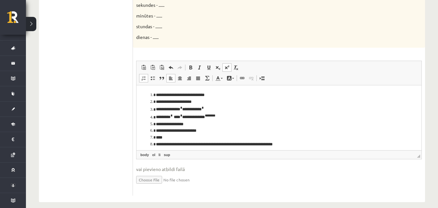
click at [165, 125] on li "**********" at bounding box center [276, 124] width 241 height 7
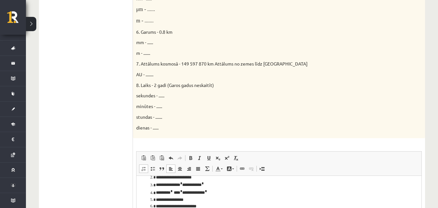
scroll to position [320, 0]
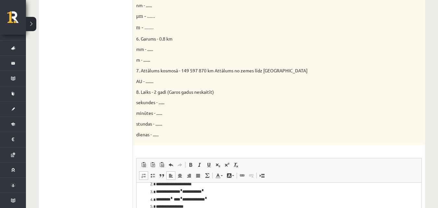
click at [138, 19] on p "μm - ......" at bounding box center [262, 16] width 253 height 7
drag, startPoint x: 137, startPoint y: 16, endPoint x: 144, endPoint y: 17, distance: 7.0
click at [144, 17] on font "μm - ......" at bounding box center [145, 16] width 19 height 6
copy font "μm"
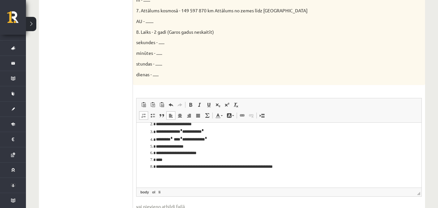
scroll to position [385, 0]
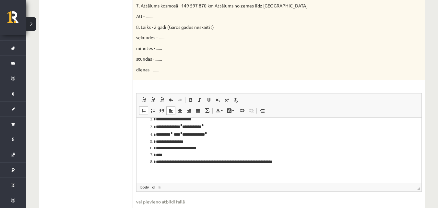
click at [168, 141] on li "**********" at bounding box center [276, 141] width 241 height 7
click at [169, 143] on li "**********" at bounding box center [276, 141] width 241 height 7
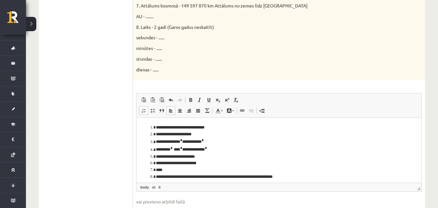
click at [175, 168] on li "****" at bounding box center [276, 169] width 241 height 7
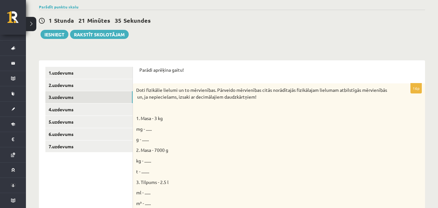
scroll to position [61, 0]
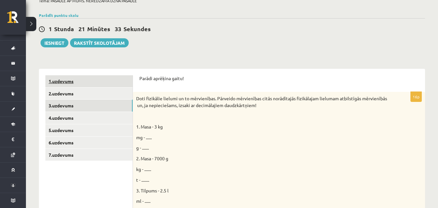
click at [121, 81] on link "1.uzdevums" at bounding box center [88, 81] width 87 height 12
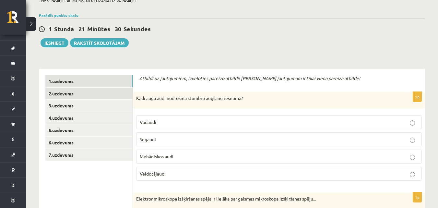
click at [120, 91] on link "2.uzdevums" at bounding box center [88, 93] width 87 height 12
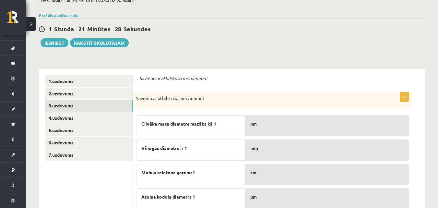
click at [120, 100] on link "3.uzdevums" at bounding box center [88, 105] width 87 height 12
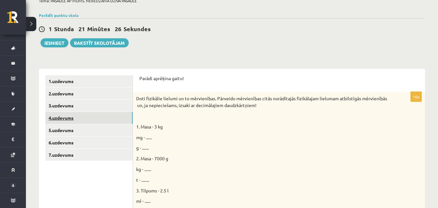
click at [115, 117] on link "4.uzdevums" at bounding box center [88, 118] width 87 height 12
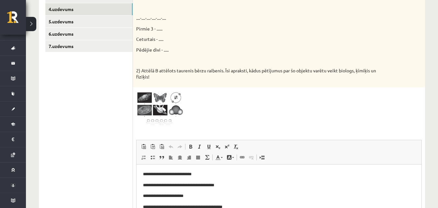
scroll to position [158, 0]
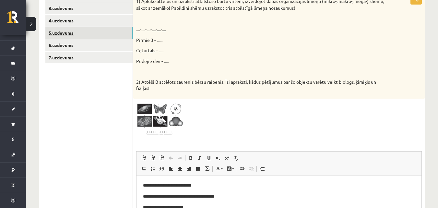
click at [93, 38] on link "5.uzdevums" at bounding box center [88, 33] width 87 height 12
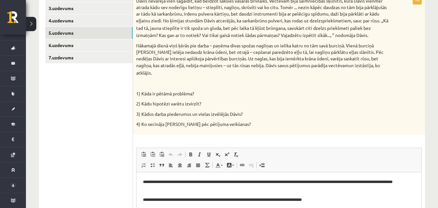
scroll to position [190, 0]
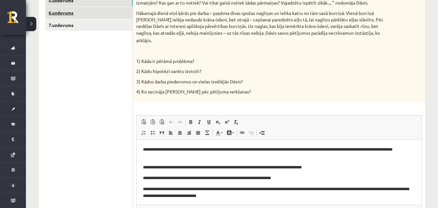
click at [106, 10] on link "6.uzdevums" at bounding box center [88, 13] width 87 height 12
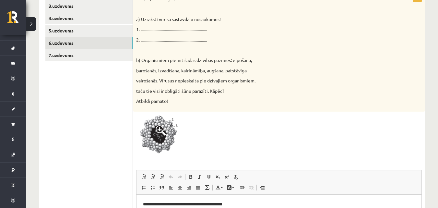
scroll to position [148, 0]
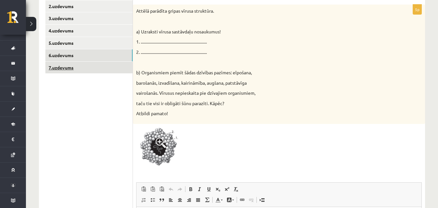
click at [126, 66] on link "7.uzdevums" at bounding box center [88, 68] width 87 height 12
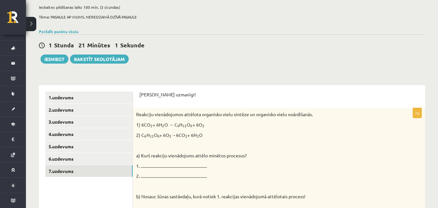
scroll to position [28, 0]
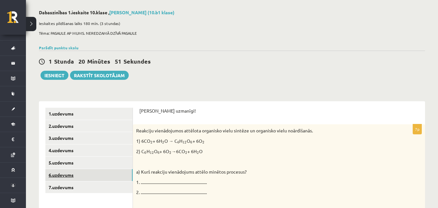
click at [68, 173] on link "6.uzdevums" at bounding box center [88, 175] width 87 height 12
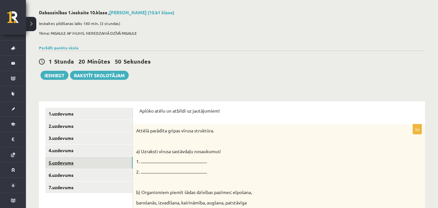
click at [71, 162] on link "5.uzdevums" at bounding box center [88, 162] width 87 height 12
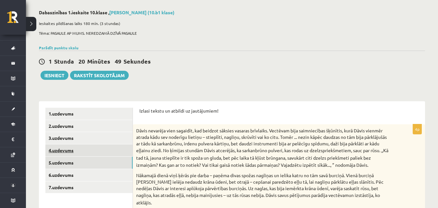
click at [81, 148] on link "4.uzdevums" at bounding box center [88, 150] width 87 height 12
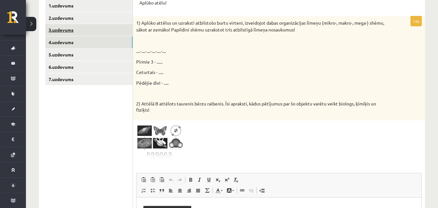
scroll to position [125, 0]
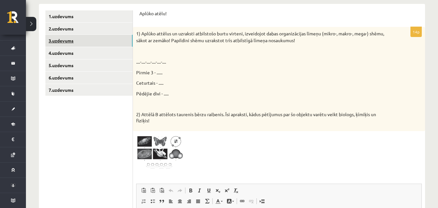
click at [88, 43] on link "3.uzdevums" at bounding box center [88, 41] width 87 height 12
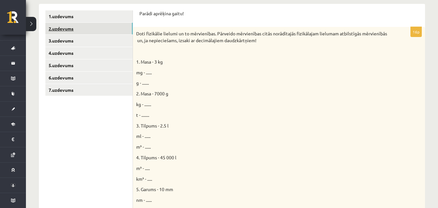
click at [89, 26] on link "2.uzdevums" at bounding box center [88, 29] width 87 height 12
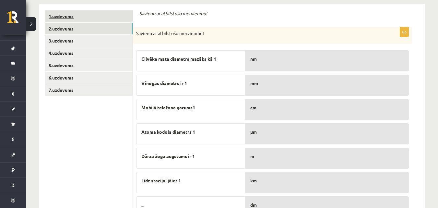
click at [104, 16] on link "1.uzdevums" at bounding box center [88, 16] width 87 height 12
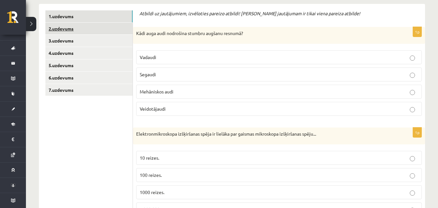
click at [103, 25] on link "2.uzdevums" at bounding box center [88, 29] width 87 height 12
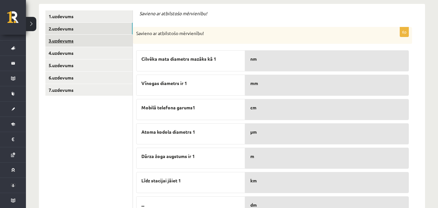
click at [101, 40] on link "3.uzdevums" at bounding box center [88, 41] width 87 height 12
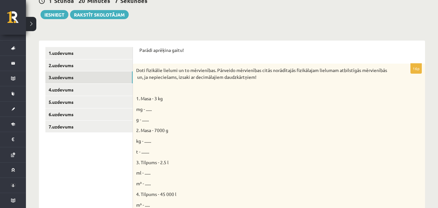
scroll to position [68, 0]
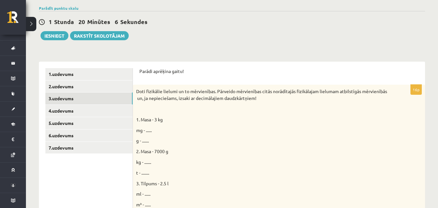
click at [55, 37] on button "Iesniegt" at bounding box center [54, 35] width 28 height 9
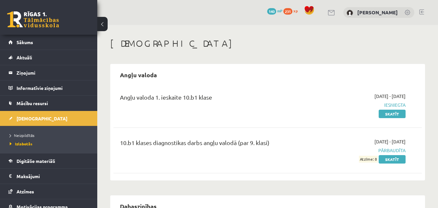
click at [103, 20] on button at bounding box center [102, 24] width 10 height 14
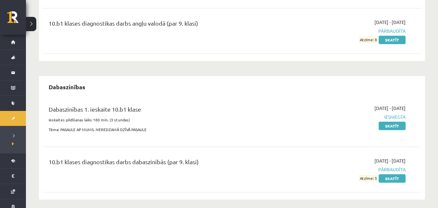
scroll to position [97, 0]
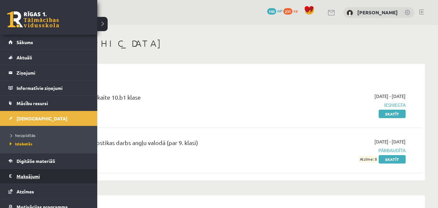
click at [40, 176] on legend "Maksājumi 0" at bounding box center [53, 175] width 73 height 15
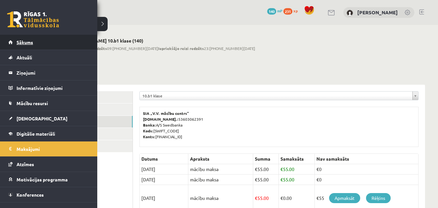
click at [27, 41] on span "Sākums" at bounding box center [25, 42] width 17 height 6
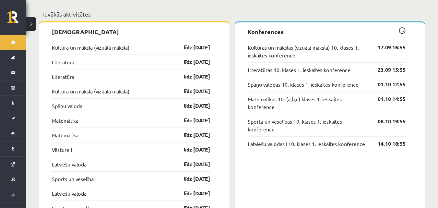
scroll to position [583, 0]
